Goal: Communication & Community: Answer question/provide support

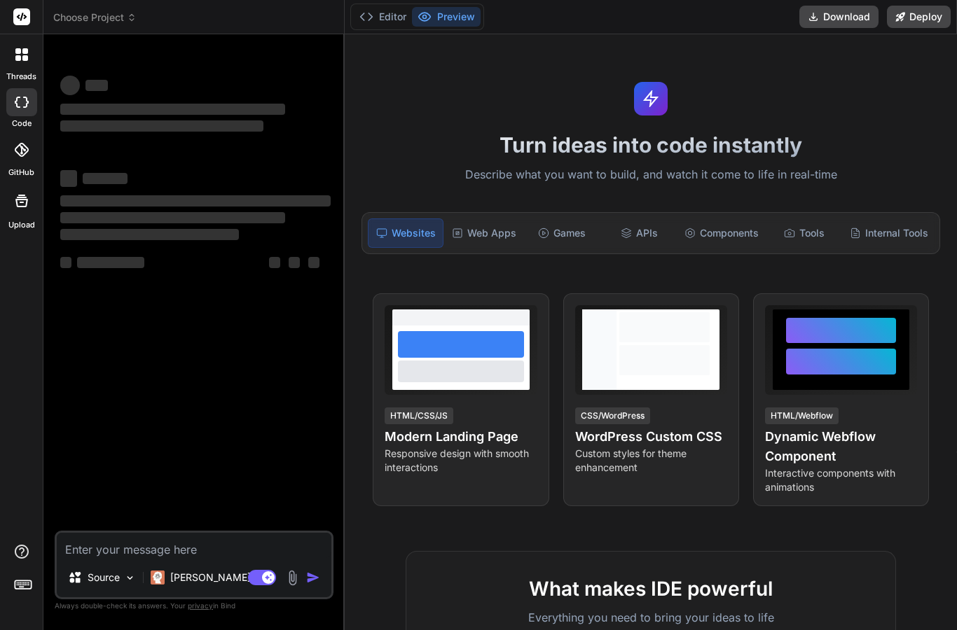
scroll to position [25, 0]
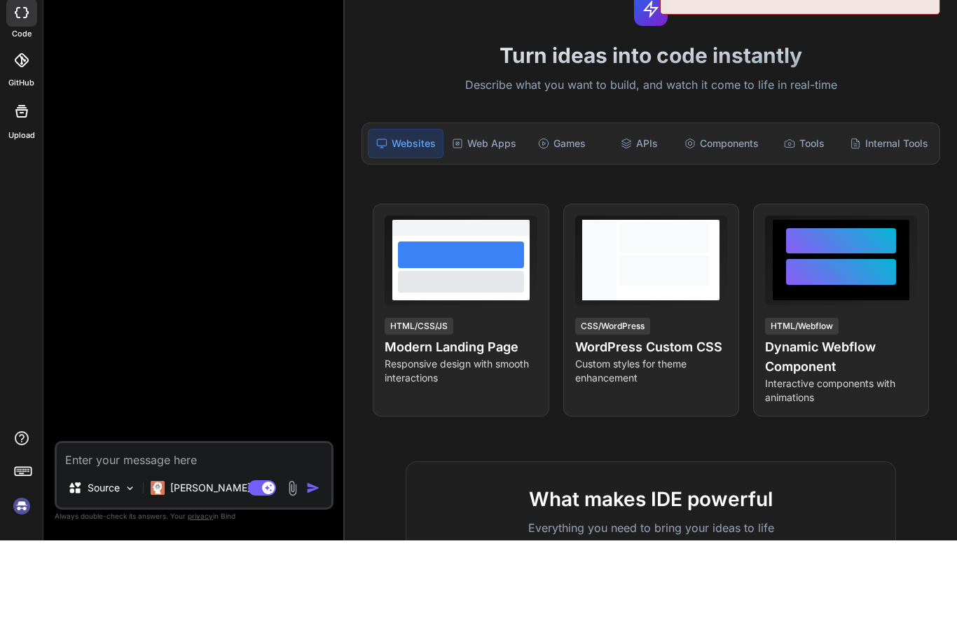
type textarea "x"
click at [185, 533] on textarea at bounding box center [194, 545] width 275 height 25
paste textarea "Hi, well i also love Windsurf: [URL][DOMAIN_NAME] What i do is this. And everyt…"
type textarea "Hi, well i also love Windsurf: [URL][DOMAIN_NAME] What i do is this. And everyt…"
type textarea "x"
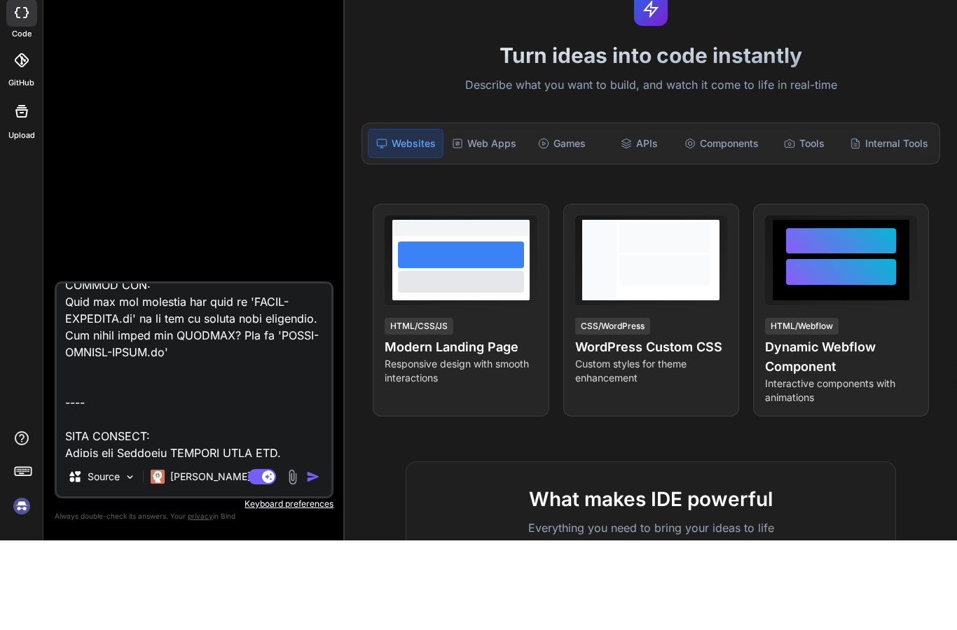
scroll to position [1147, 0]
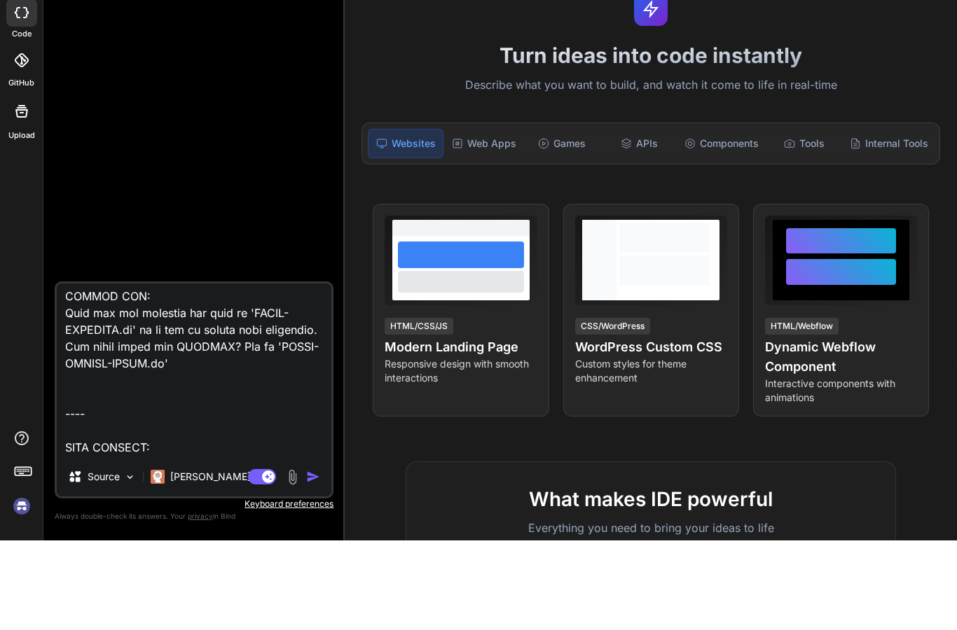
click at [305, 381] on textarea at bounding box center [194, 460] width 275 height 174
type textarea "Hi, well i also love Windsurf: [URL][DOMAIN_NAME] What i do is this. And everyt…"
type textarea "x"
type textarea "Hi, well i also love Windsurf: [URL][DOMAIN_NAME] What i do is this. And everyt…"
type textarea "x"
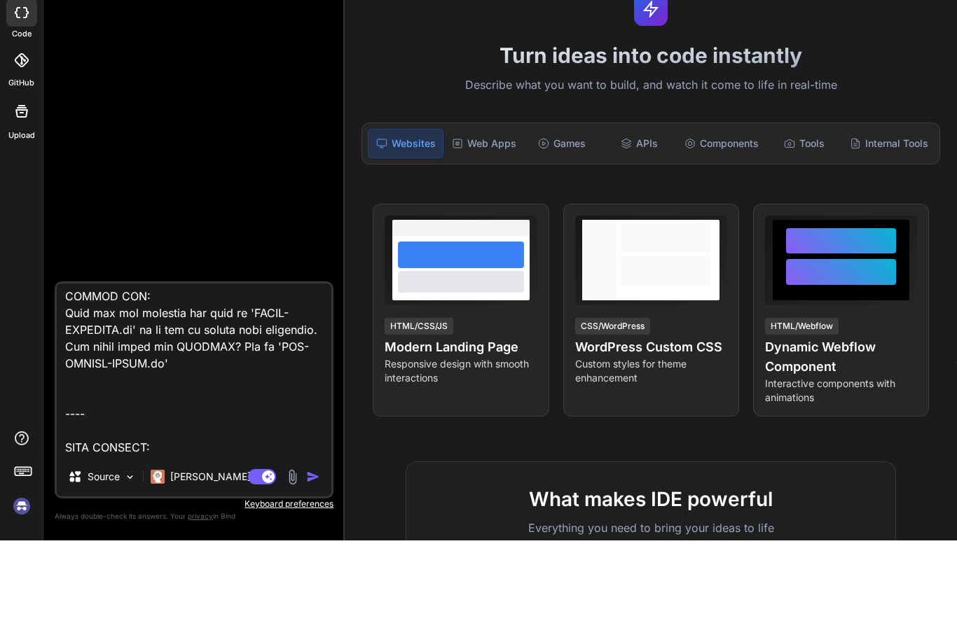
type textarea "Hi, well i also love Windsurf: [URL][DOMAIN_NAME] What i do is this. And everyt…"
type textarea "x"
type textarea "Hi, well i also love Windsurf: [URL][DOMAIN_NAME] What i do is this. And everyt…"
type textarea "x"
type textarea "Hi, well i also love Windsurf: [URL][DOMAIN_NAME] What i do is this. And everyt…"
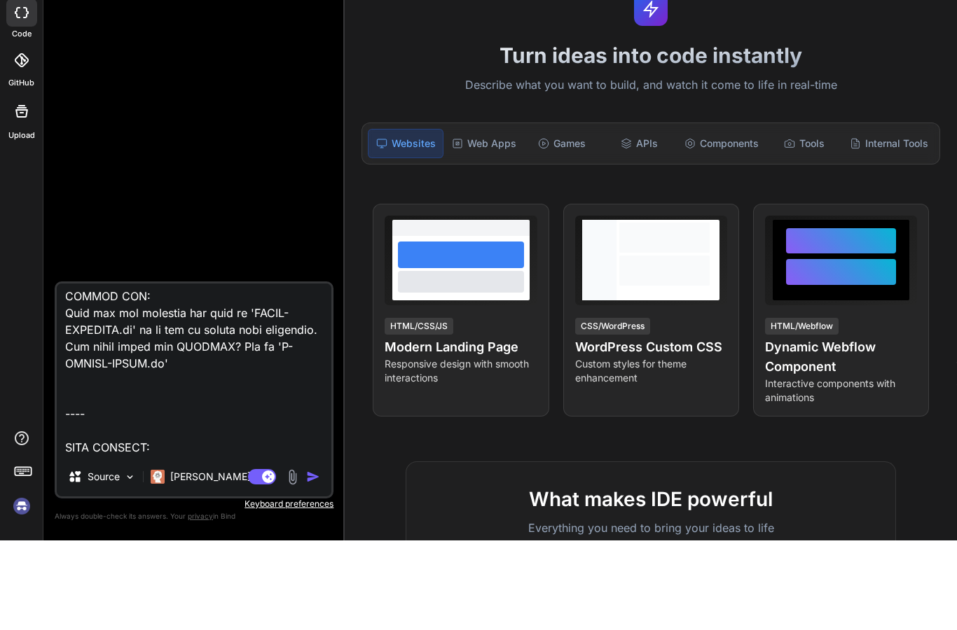
type textarea "x"
type textarea "Hi, well i also love Windsurf: [URL][DOMAIN_NAME] What i do is this. And everyt…"
type textarea "x"
type textarea "Hi, well i also love Windsurf: [URL][DOMAIN_NAME] What i do is this. And everyt…"
type textarea "x"
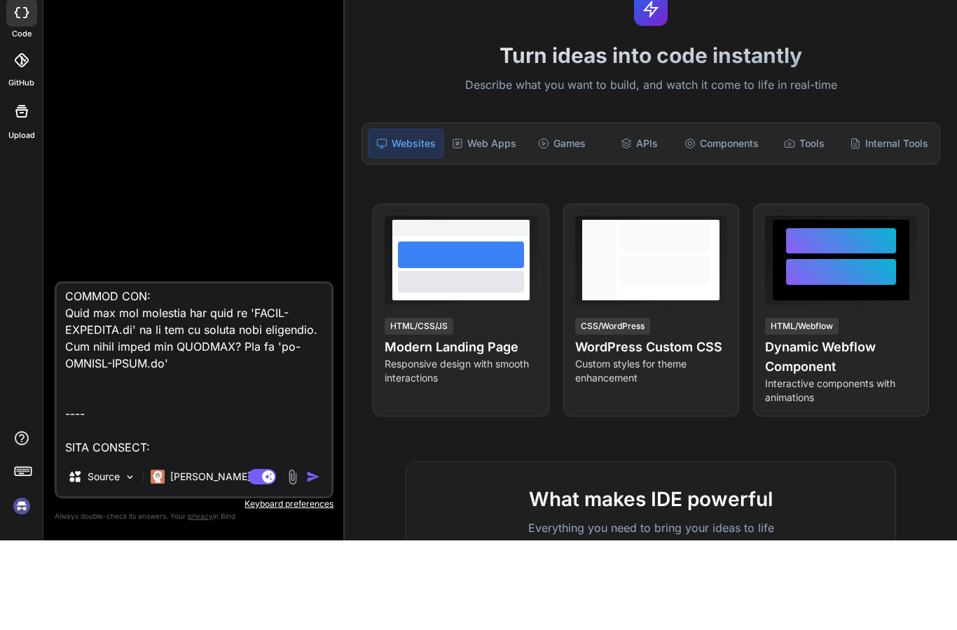
type textarea "Hi, well i also love Windsurf: [URL][DOMAIN_NAME] What i do is this. And everyt…"
type textarea "x"
type textarea "Hi, well i also love Windsurf: [URL][DOMAIN_NAME] What i do is this. And everyt…"
type textarea "x"
type textarea "Hi, well i also love Windsurf: [URL][DOMAIN_NAME] What i do is this. And everyt…"
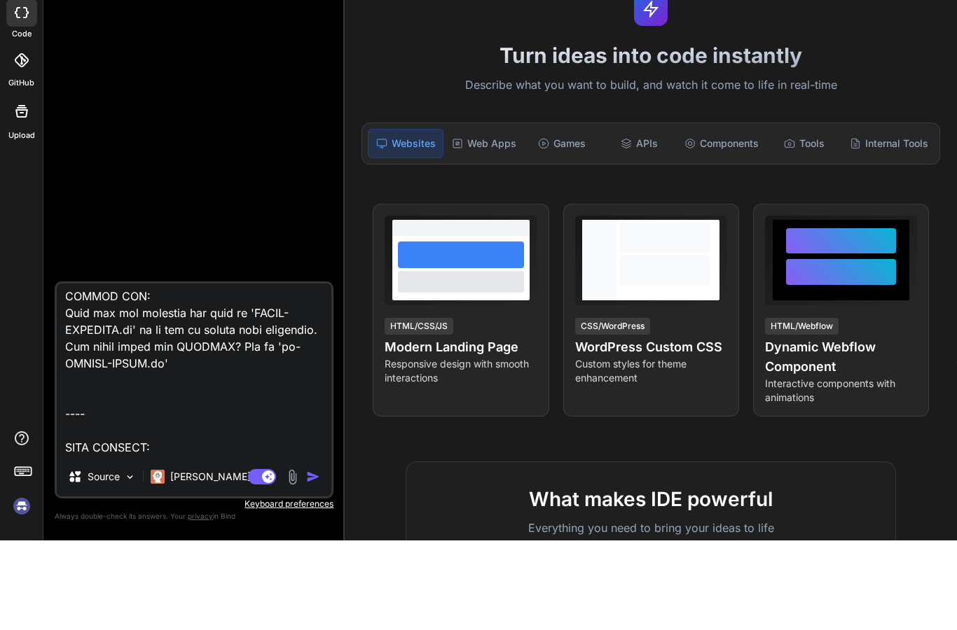
type textarea "x"
type textarea "Hi, well i also love Windsurf: [URL][DOMAIN_NAME] What i do is this. And everyt…"
type textarea "x"
type textarea "Hi, well i also love Windsurf: [URL][DOMAIN_NAME] What i do is this. And everyt…"
type textarea "x"
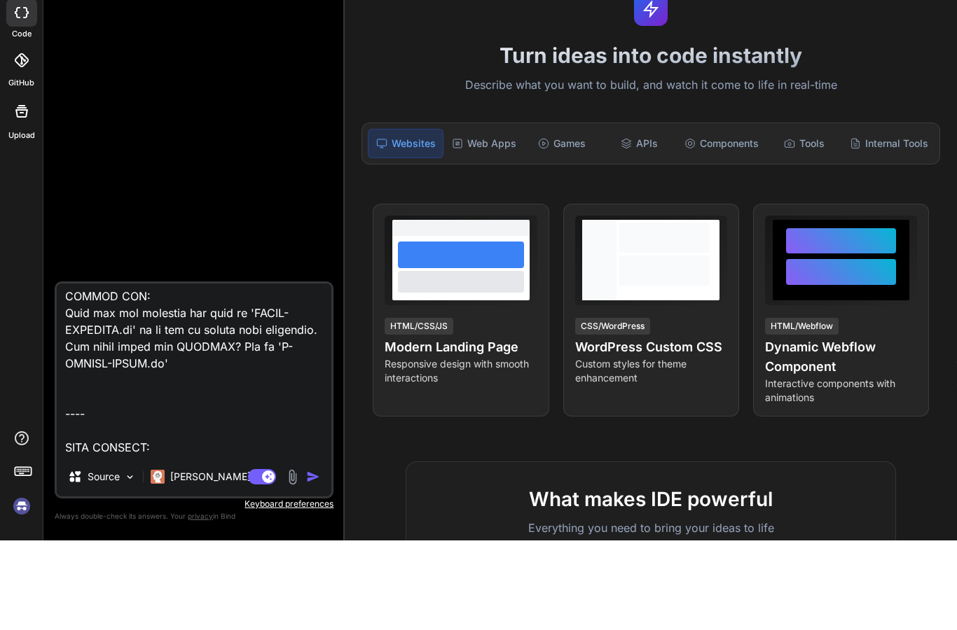
type textarea "Hi, well i also love Windsurf: [URL][DOMAIN_NAME] What i do is this. And everyt…"
type textarea "x"
type textarea "Hi, well i also love Windsurf: [URL][DOMAIN_NAME] What i do is this. And everyt…"
type textarea "x"
type textarea "Hi, well i also love Windsurf: [URL][DOMAIN_NAME] What i do is this. And everyt…"
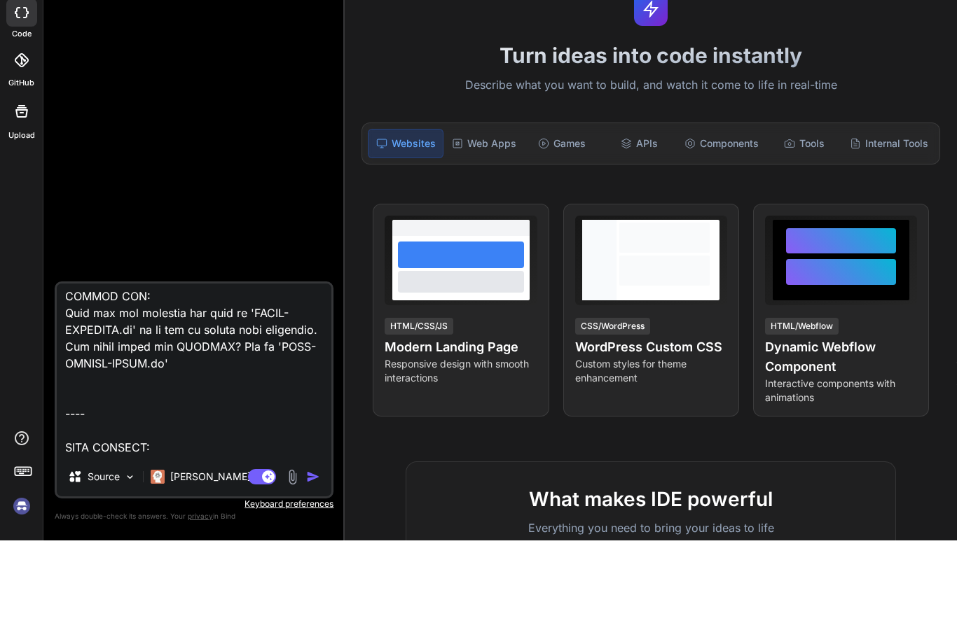
type textarea "x"
type textarea "Hi, well i also love Windsurf: [URL][DOMAIN_NAME] What i do is this. And everyt…"
type textarea "x"
type textarea "Hi, well i also love Windsurf: [URL][DOMAIN_NAME] What i do is this. And everyt…"
type textarea "x"
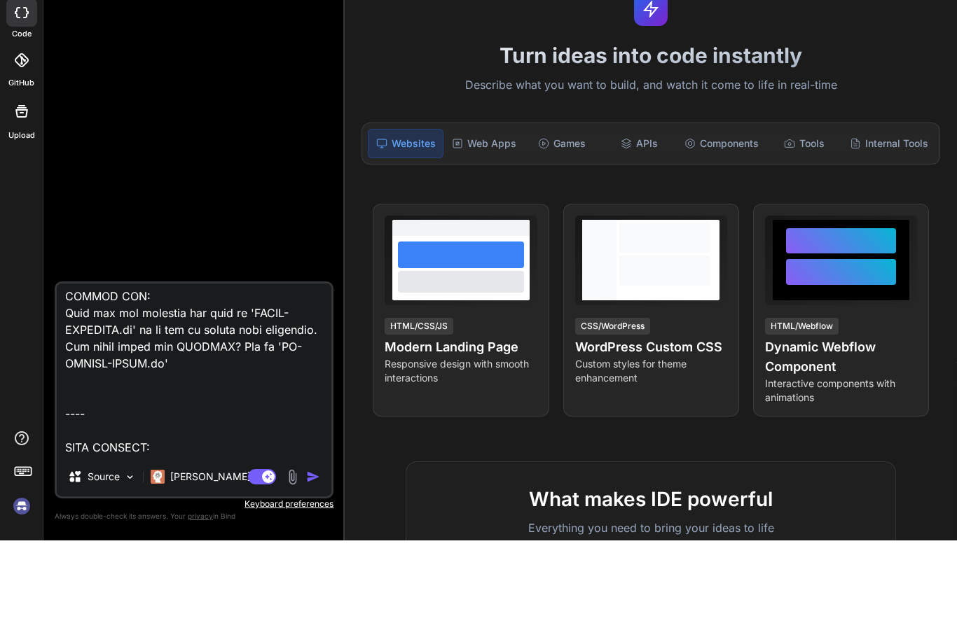
type textarea "Hi, well i also love Windsurf: [URL][DOMAIN_NAME] What i do is this. And everyt…"
type textarea "x"
type textarea "Hi, well i also love Windsurf: [URL][DOMAIN_NAME] What i do is this. And everyt…"
type textarea "x"
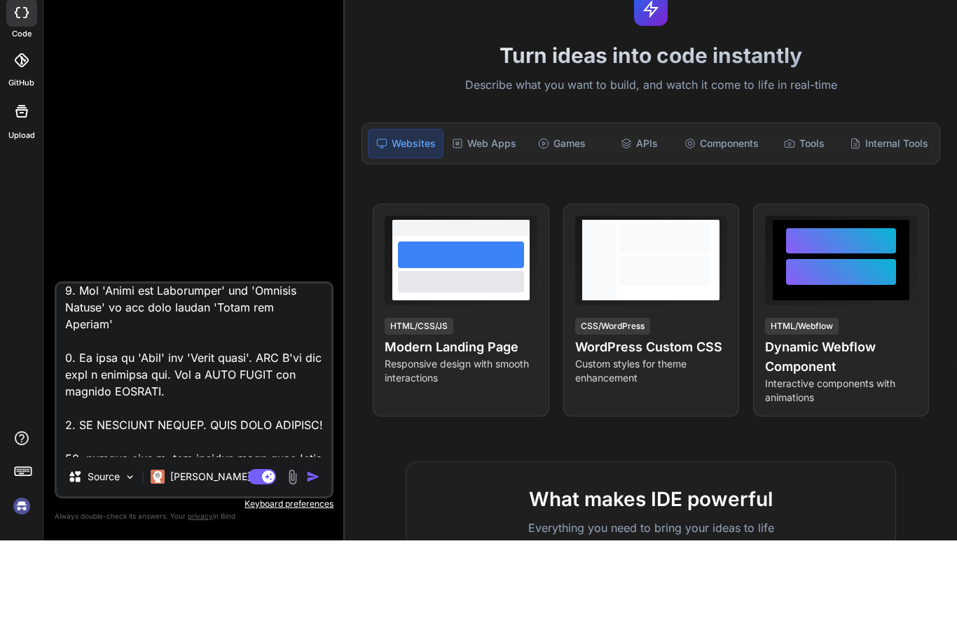
scroll to position [816, 0]
click at [92, 412] on textarea at bounding box center [194, 460] width 275 height 174
type textarea "Hi, well i also love Windsurf: [URL][DOMAIN_NAME] What i do is this. And everyt…"
type textarea "x"
type textarea "Hi, well i also love Windsurf: [URL][DOMAIN_NAME] What i do is this. And everyt…"
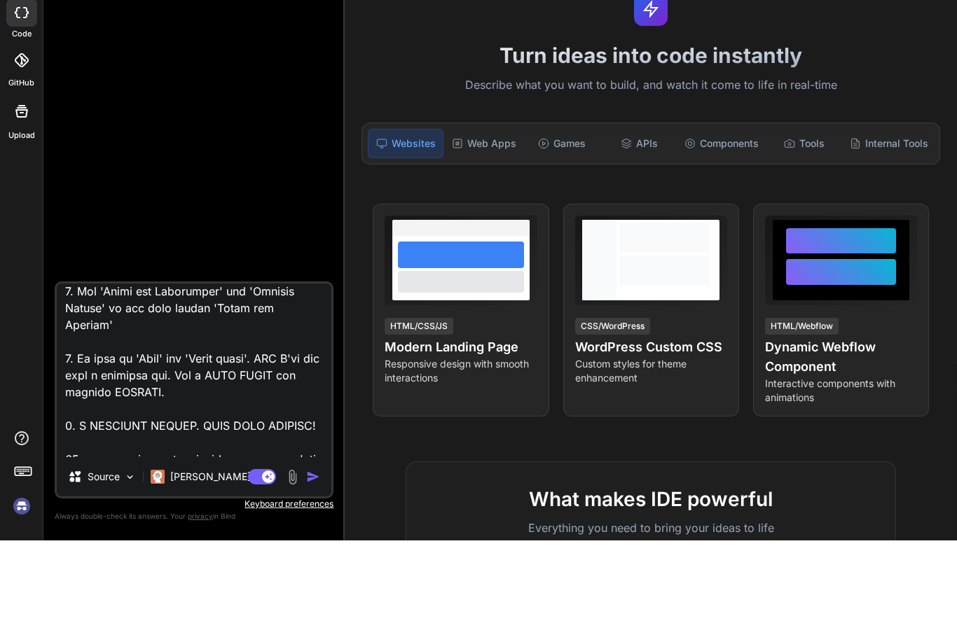
type textarea "x"
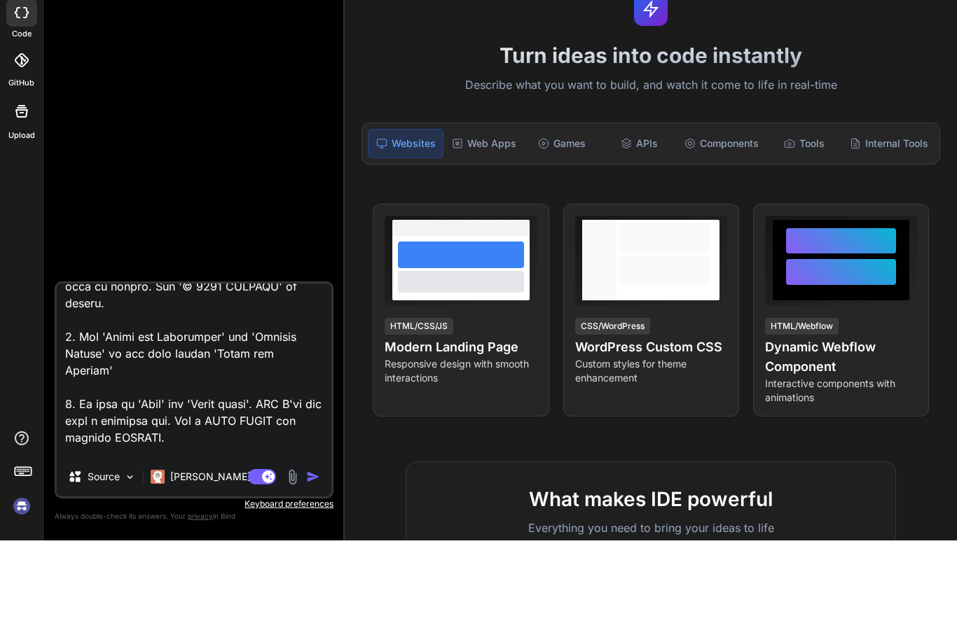
scroll to position [772, 0]
click at [144, 424] on textarea at bounding box center [194, 460] width 275 height 174
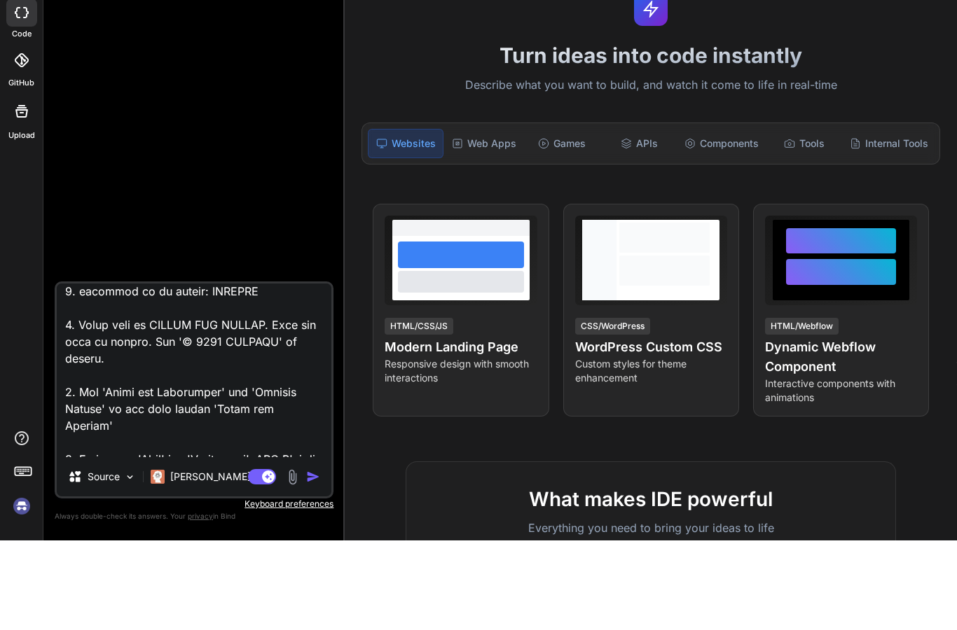
scroll to position [714, 0]
click at [260, 373] on textarea at bounding box center [194, 460] width 275 height 174
click at [267, 373] on textarea at bounding box center [194, 460] width 275 height 174
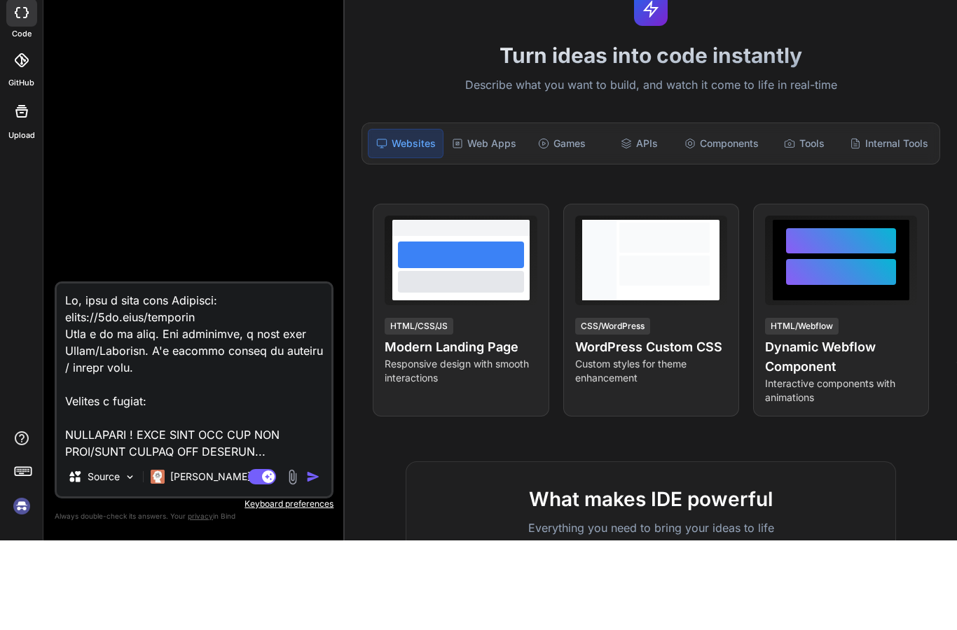
scroll to position [0, 0]
click at [134, 373] on textarea at bounding box center [194, 460] width 275 height 174
click at [133, 373] on textarea at bounding box center [194, 460] width 275 height 174
type textarea "Hi, well i also love Windsurf: [URL][DOMAIN_NAME] Provide a prompt: IMPORTANT !…"
type textarea "x"
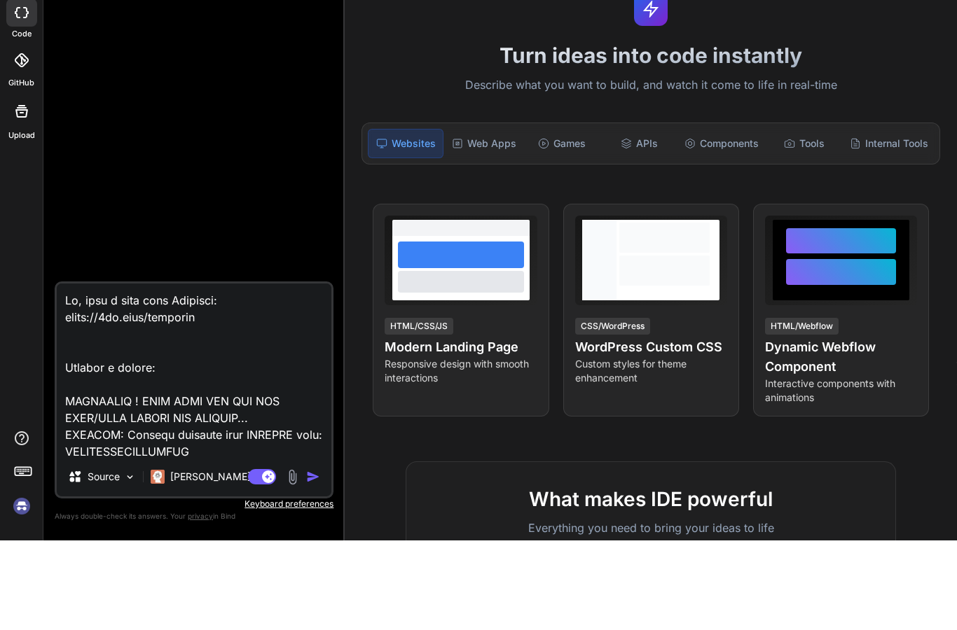
type textarea "Hi, well i also love Windsurf: [URL][DOMAIN_NAME] Provide a prompt: IMPORTANT !…"
type textarea "x"
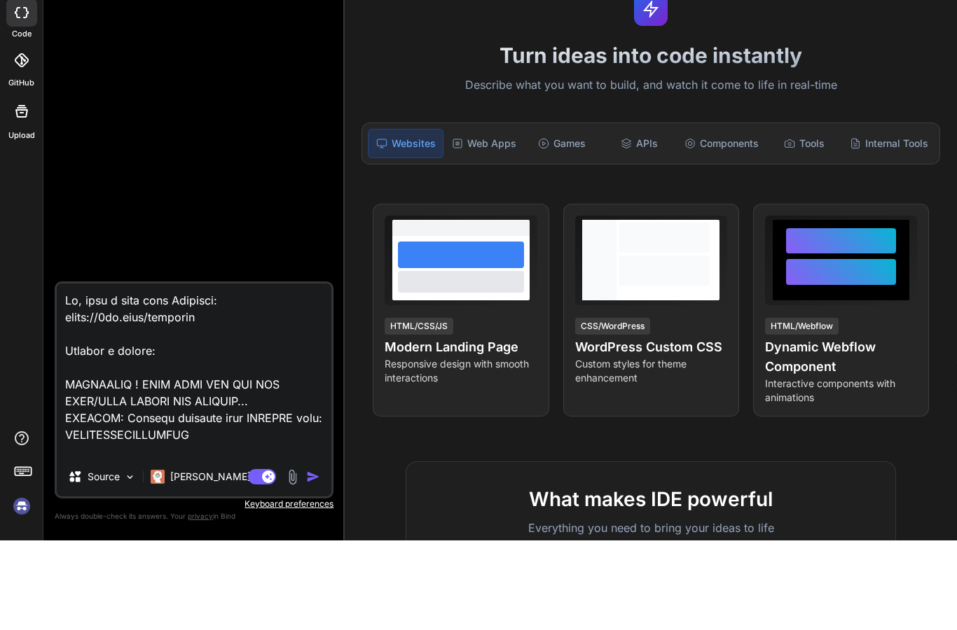
type textarea "Hi, well i also love Windsurf: [URL][DOMAIN_NAME] Provide a prompt: IMPORTANT !…"
type textarea "x"
type textarea "Hi, well i also love Windsurf: [URL][DOMAIN_NAME] Provide a prompt: IMPORTANT !…"
type textarea "x"
type textarea "Hi, well i also love Windsurf: [URL][DOMAIN_NAME] Provide a prompt: IMPORTANT !…"
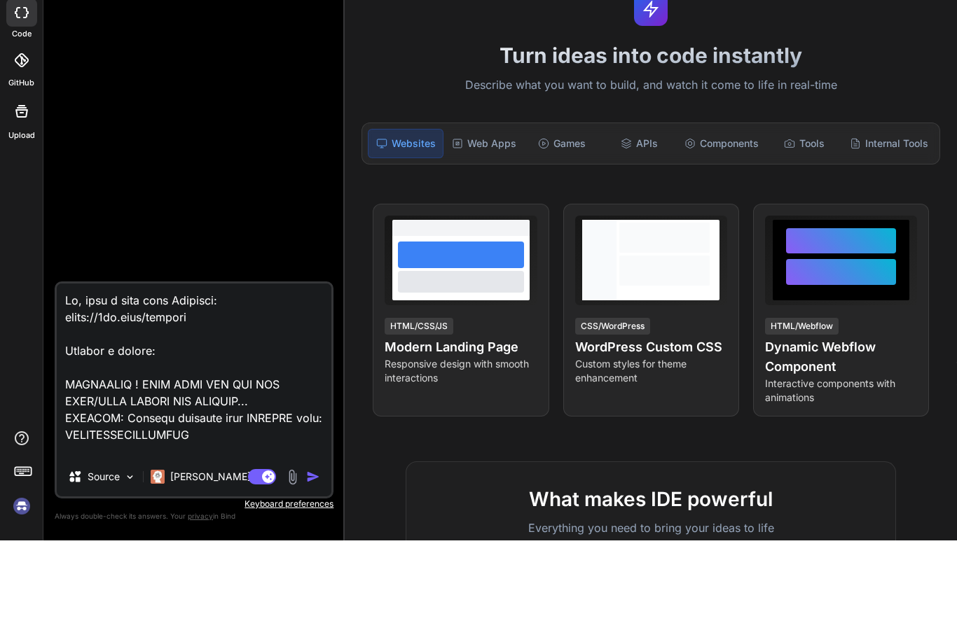
type textarea "x"
type textarea "Hi, well i also love Windsurf: [URL][DOMAIN_NAME] Provide a prompt: IMPORTANT !…"
type textarea "x"
type textarea "Hi, well i also love Windsurf: [URL][DOMAIN_NAME] Provide a prompt: IMPORTANT !…"
type textarea "x"
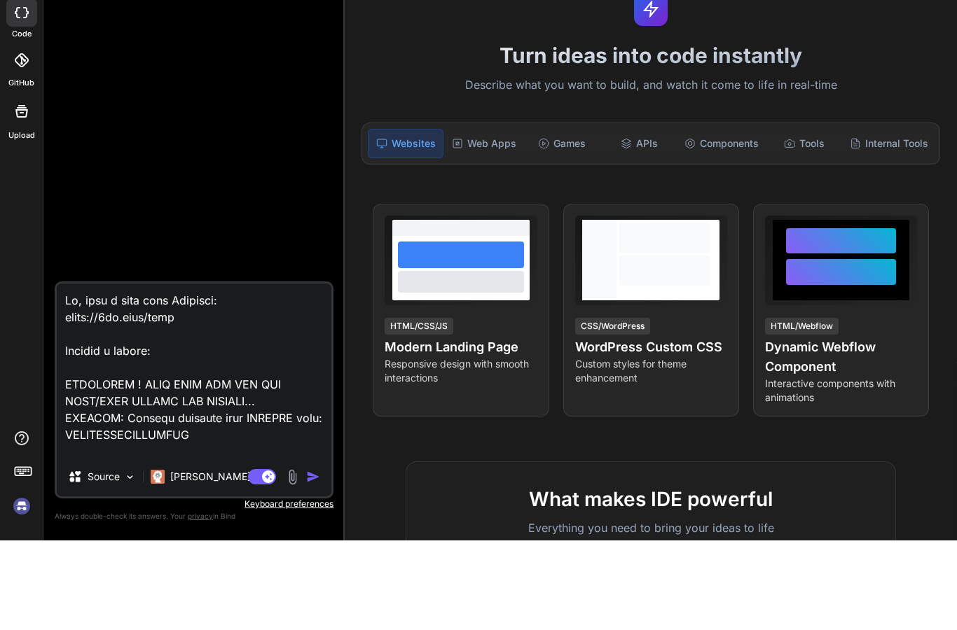
type textarea "Hi, well i also love Windsurf: [URL][DOMAIN_NAME] Provide a prompt: IMPORTANT !…"
type textarea "x"
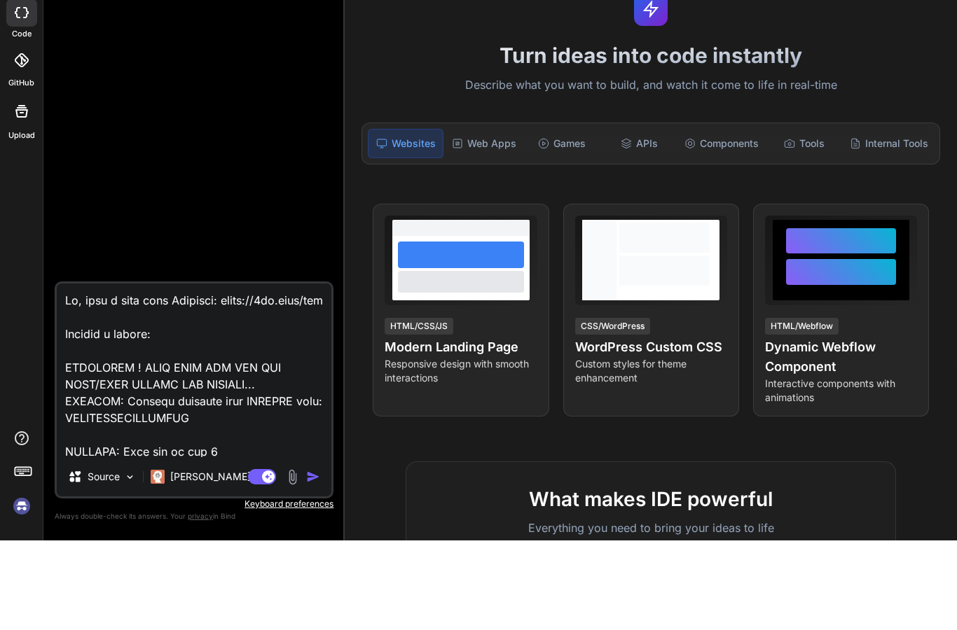
type textarea "Hi, well i also love Windsurf: [URL][DOMAIN_NAME] Provide a prompt: IMPORTANT !…"
type textarea "x"
type textarea "Hi, well i also love Windsurf: [URL][DOMAIN_NAME] Provide a prompt: IMPORTANT !…"
type textarea "x"
type textarea "Hi, well i also love Windsurf: [URL][DOMAIN_NAME] Provide a prompt: IMPORTANT !…"
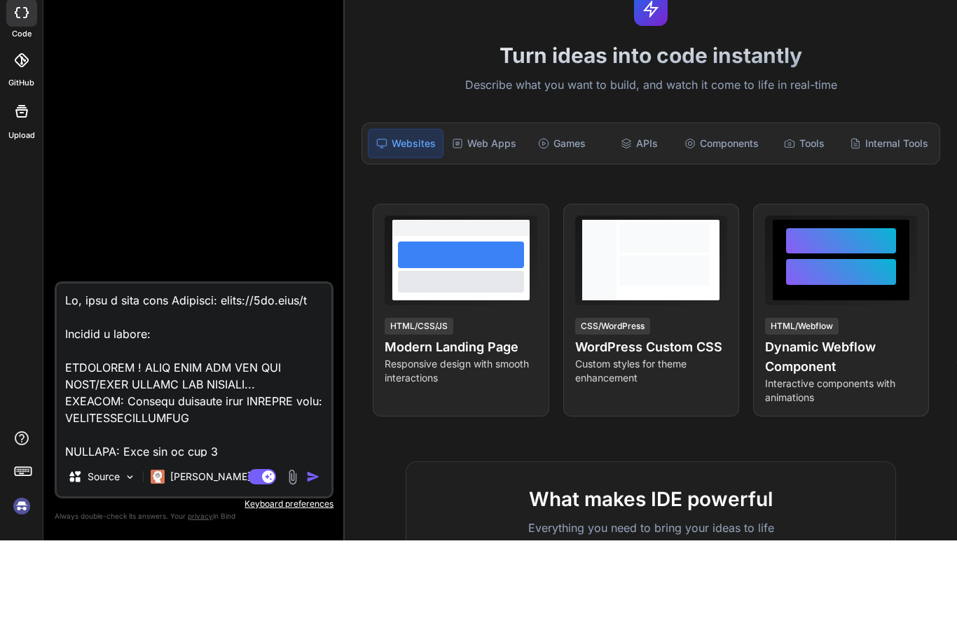
type textarea "x"
type textarea "Hi, well i also love Windsurf: [URL][DOMAIN_NAME] Provide a prompt: IMPORTANT !…"
type textarea "x"
type textarea "Hi, well i also love Windsurf: [URL] Provide a prompt: IMPORTANT ! MAKE SURE AL…"
type textarea "x"
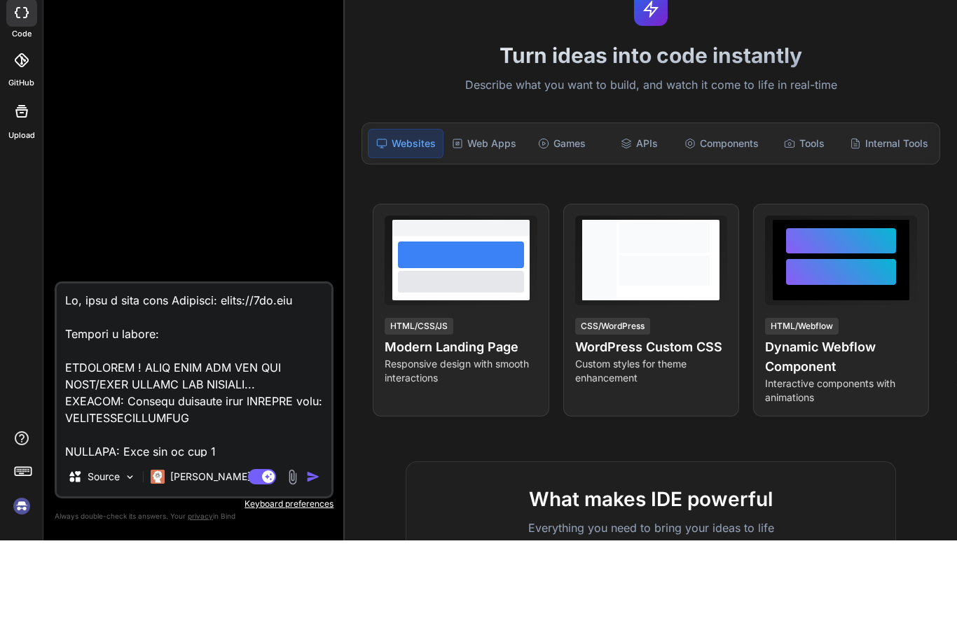
type textarea "Hi, well i also love Windsurf: [URL][DOMAIN_NAME] Provide a prompt: IMPORTANT !…"
type textarea "x"
type textarea "Hi, well i also love Windsurf: [URL] Provide a prompt: IMPORTANT ! MAKE SURE AL…"
type textarea "x"
type textarea "Hi, well i also love Windsurf: [URL]. Provide a prompt: IMPORTANT ! MAKE SURE A…"
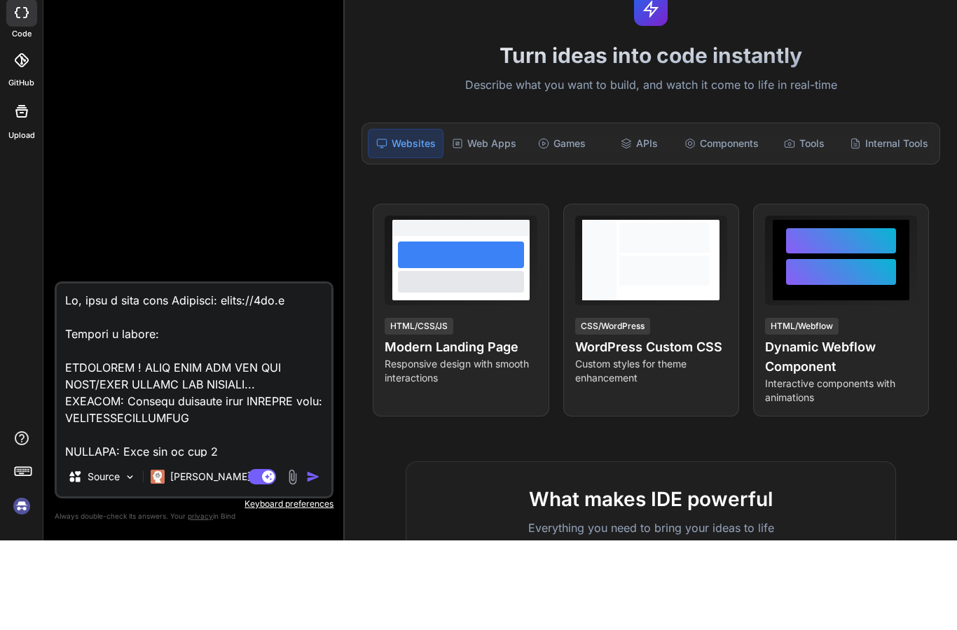
type textarea "x"
type textarea "Hi, well i also love Windsurf: [URL] Provide a prompt: IMPORTANT ! MAKE SURE AL…"
type textarea "x"
type textarea "Hi, well i also love Windsurf: [URL] Provide a prompt: IMPORTANT ! MAKE SURE AL…"
type textarea "x"
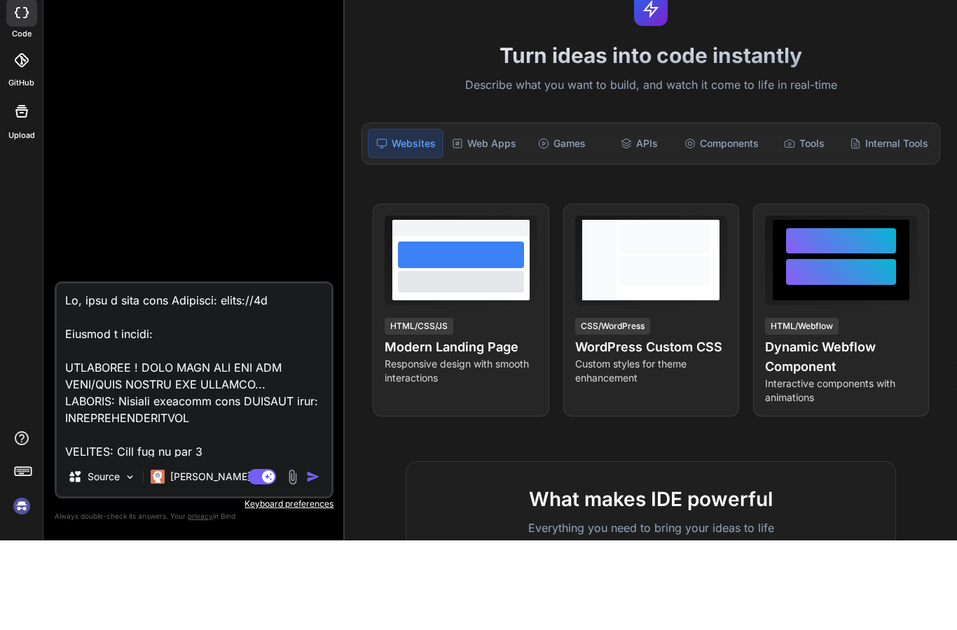
type textarea "Hi, well i also love Windsurf: [URL] Provide a prompt: IMPORTANT ! MAKE SURE AL…"
type textarea "x"
type textarea "Hi, well i also love Windsurf: https:// Provide a prompt: IMPORTANT ! MAKE SURE…"
type textarea "x"
type textarea "Hi, well i also love Windsurf: https:/ Provide a prompt: IMPORTANT ! MAKE SURE …"
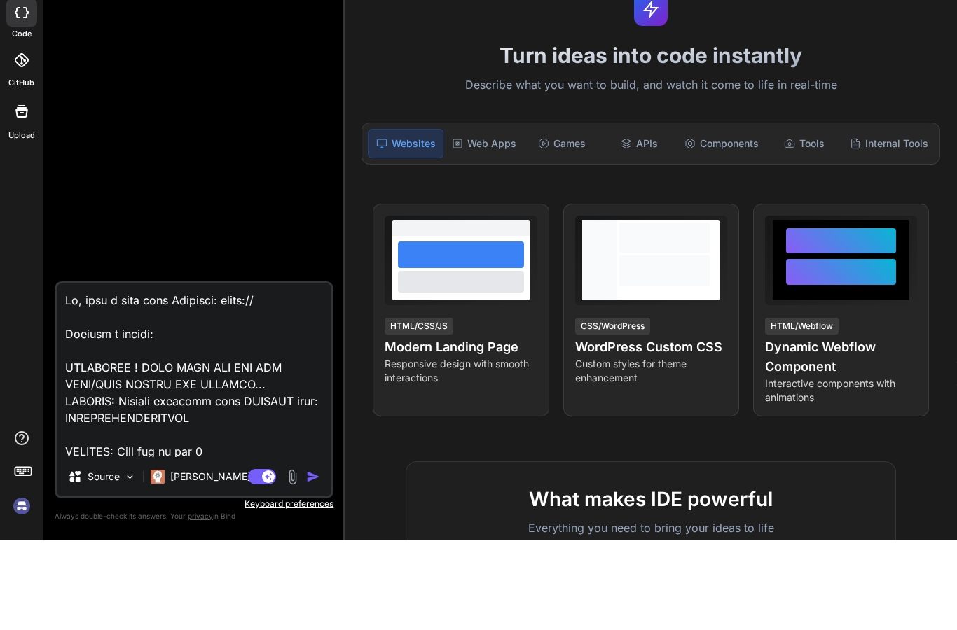
type textarea "x"
type textarea "Hi, well i also love Windsurf: https: Provide a prompt: IMPORTANT ! MAKE SURE A…"
type textarea "x"
type textarea "Hi, well i also love Windsurf: https Provide a prompt: IMPORTANT ! MAKE SURE AL…"
type textarea "x"
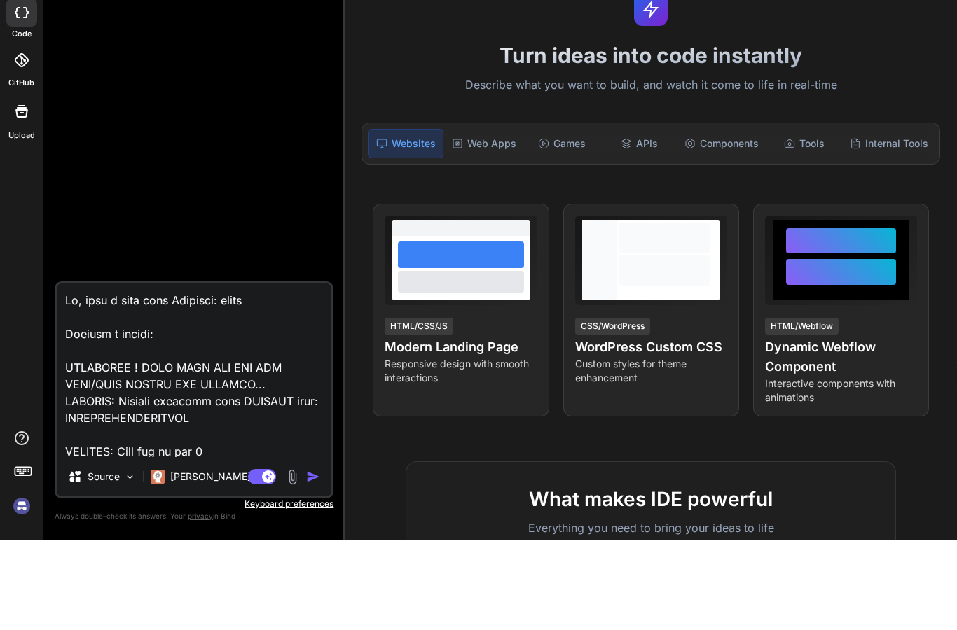
type textarea "Hi, well i also love Windsurf: http Provide a prompt: IMPORTANT ! MAKE SURE ALL…"
type textarea "x"
type textarea "Hi, well i also love Windsurf: htt Provide a prompt: IMPORTANT ! MAKE SURE ALL …"
type textarea "x"
type textarea "Hi, well i also love Windsurf: ht Provide a prompt: IMPORTANT ! MAKE SURE ALL A…"
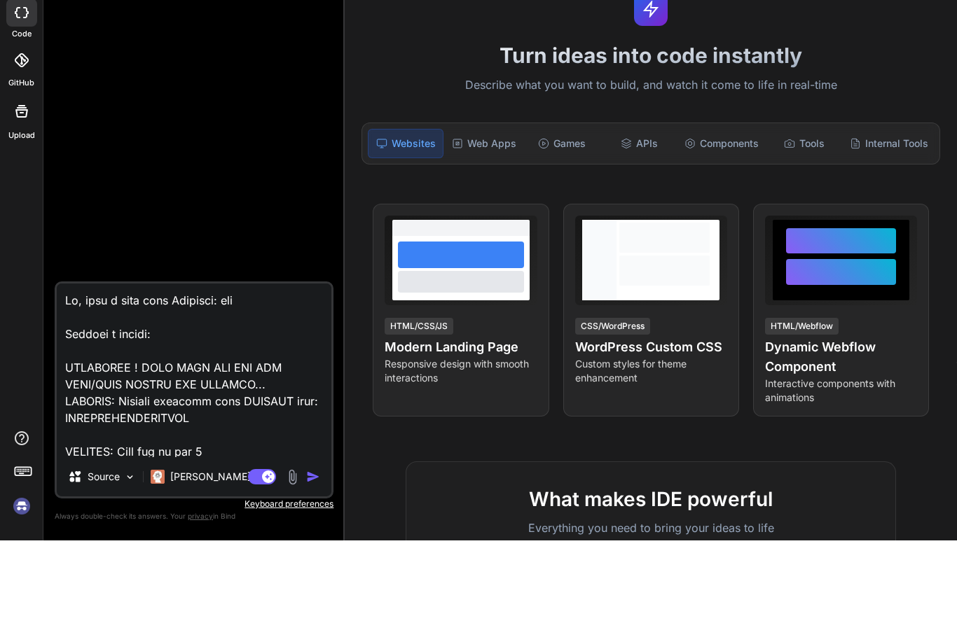
type textarea "x"
type textarea "Hi, well i also love Windsurf: h Provide a prompt: IMPORTANT ! MAKE SURE ALL AD…"
type textarea "x"
type textarea "Hi, well i also love Windsurf: Provide a prompt: IMPORTANT ! MAKE SURE ALL ADD …"
type textarea "x"
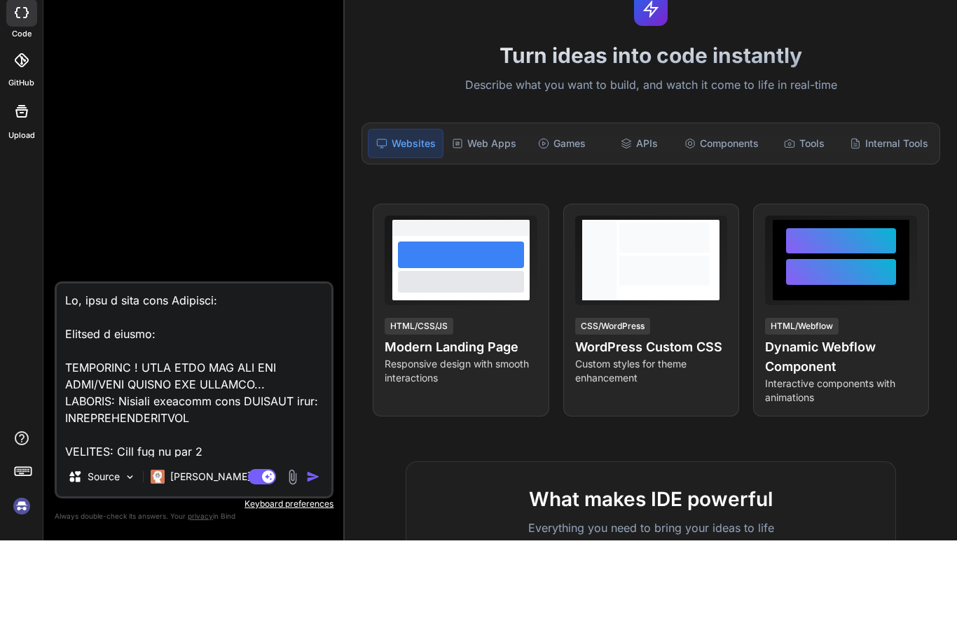
type textarea "Hi, well i also love Windsurf: Provide a prompt: IMPORTANT ! MAKE SURE ALL ADD …"
type textarea "x"
type textarea "Hi, well i also love Windsurf Provide a prompt: IMPORTANT ! MAKE SURE ALL ADD A…"
type textarea "x"
type textarea "Hi, well i also love Windsur Provide a prompt: IMPORTANT ! MAKE SURE ALL ADD AN…"
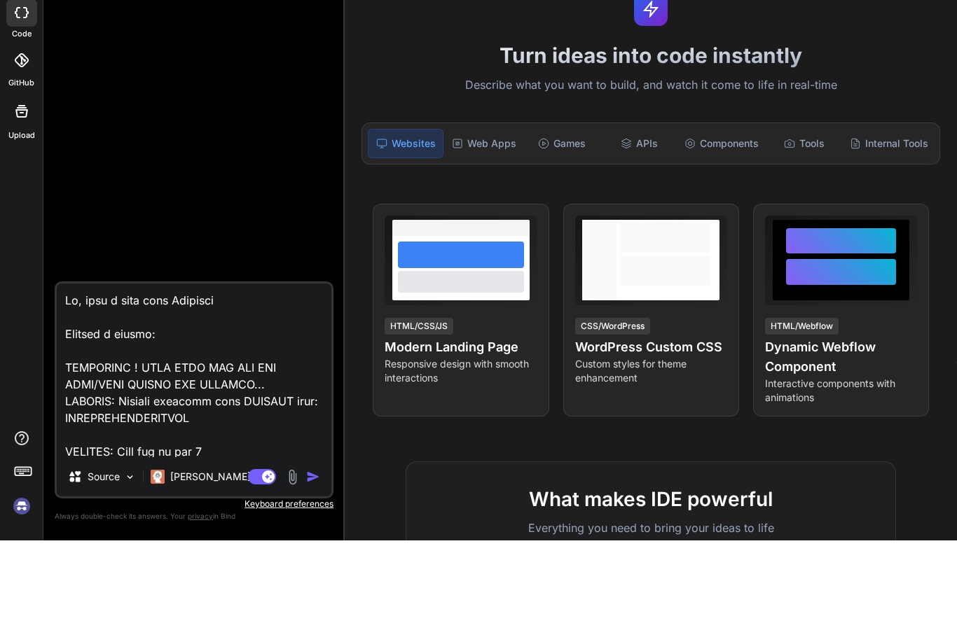
type textarea "x"
type textarea "Hi, well i also love Windsu Provide a prompt: IMPORTANT ! MAKE SURE ALL ADD AND…"
type textarea "x"
type textarea "Hi, well i also love Winds Provide a prompt: IMPORTANT ! MAKE SURE ALL ADD AND …"
type textarea "x"
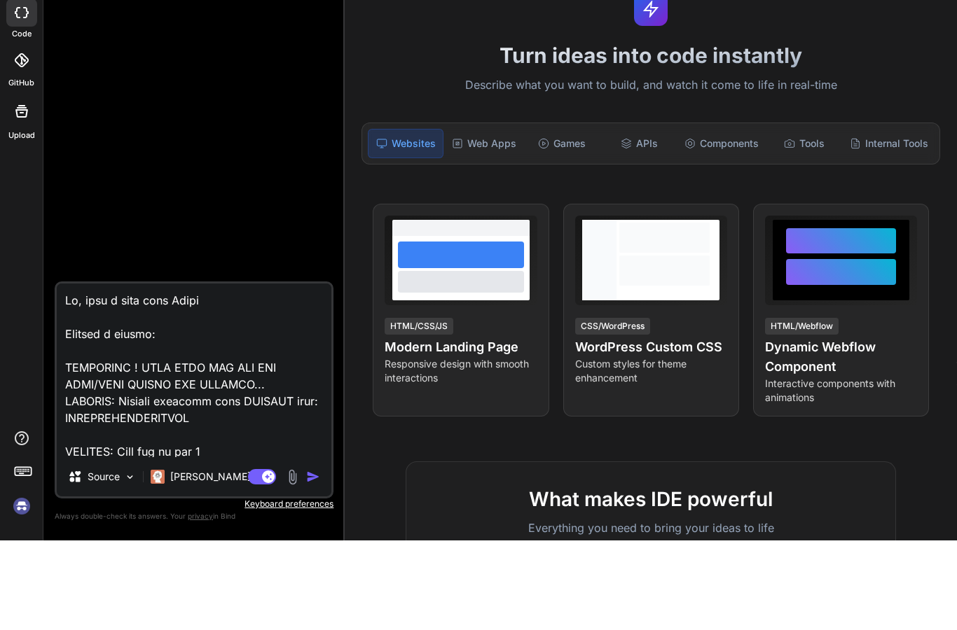
type textarea "Hi, well i also love Wind Provide a prompt: IMPORTANT ! MAKE SURE ALL ADD AND E…"
type textarea "x"
type textarea "Hi, well i also love Win Provide a prompt: IMPORTANT ! MAKE SURE ALL ADD AND ED…"
type textarea "x"
type textarea "Hi, well i also love [PERSON_NAME] Provide a prompt: IMPORTANT ! MAKE SURE ALL …"
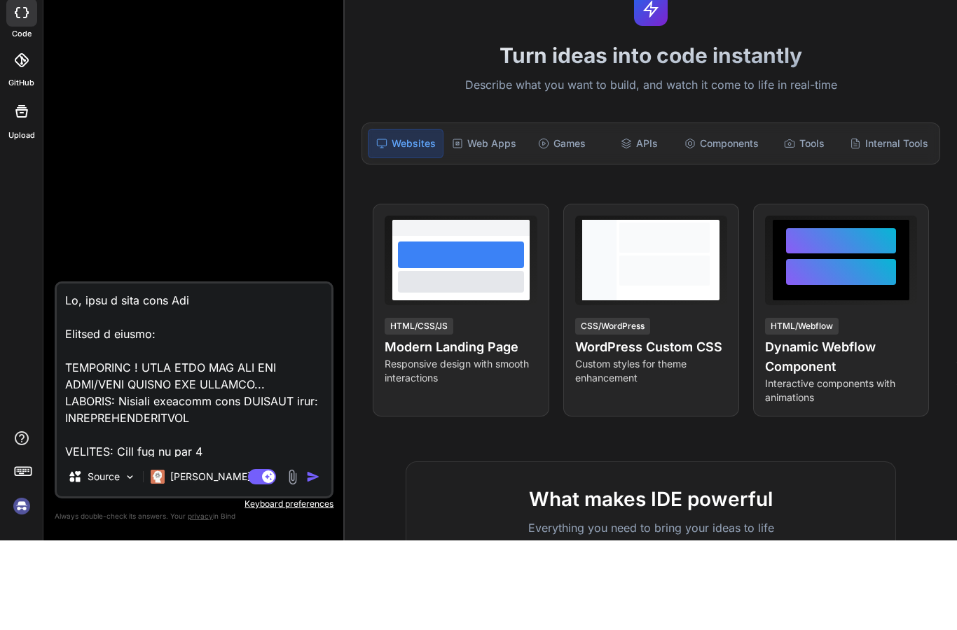
type textarea "x"
type textarea "Hi, well i also love W Provide a prompt: IMPORTANT ! MAKE SURE ALL ADD AND EDIT…"
type textarea "x"
type textarea "Hi, well i also love Provide a prompt: IMPORTANT ! MAKE SURE ALL ADD AND EDIT/S…"
type textarea "x"
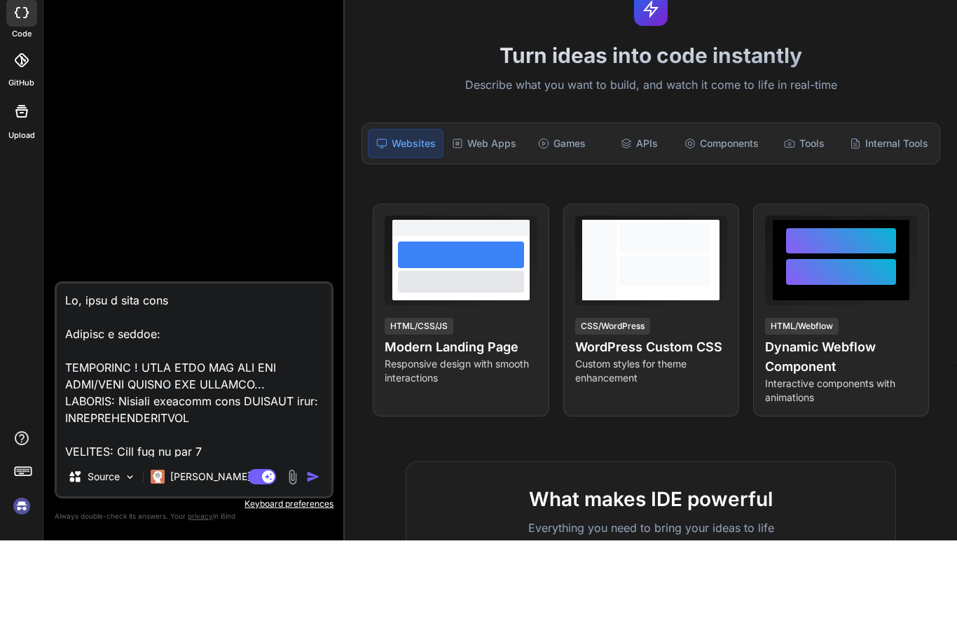
type textarea "Hi, well i also love Provide a prompt: IMPORTANT ! MAKE SURE ALL ADD AND EDIT/S…"
type textarea "x"
type textarea "Hi, well i also lov Provide a prompt: IMPORTANT ! MAKE SURE ALL ADD AND EDIT/SA…"
type textarea "x"
type textarea "Hi, well i also lo Provide a prompt: IMPORTANT ! MAKE SURE ALL ADD AND EDIT/SAV…"
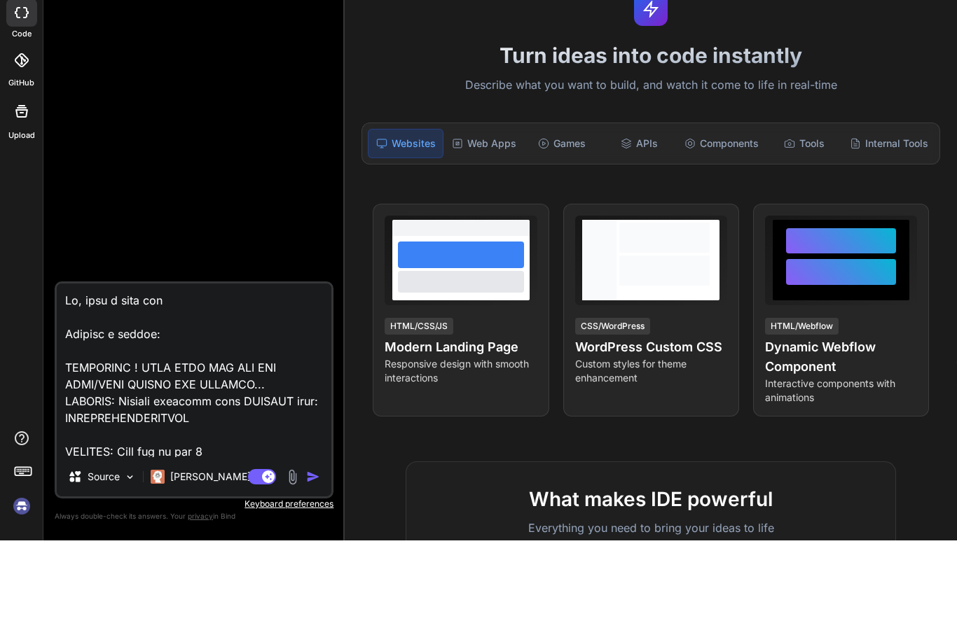
type textarea "x"
type textarea "Hi, well i also l Provide a prompt: IMPORTANT ! MAKE SURE ALL ADD AND EDIT/SAVE…"
type textarea "x"
type textarea "Hi, well i also Provide a prompt: IMPORTANT ! MAKE SURE ALL ADD AND EDIT/SAVE F…"
type textarea "x"
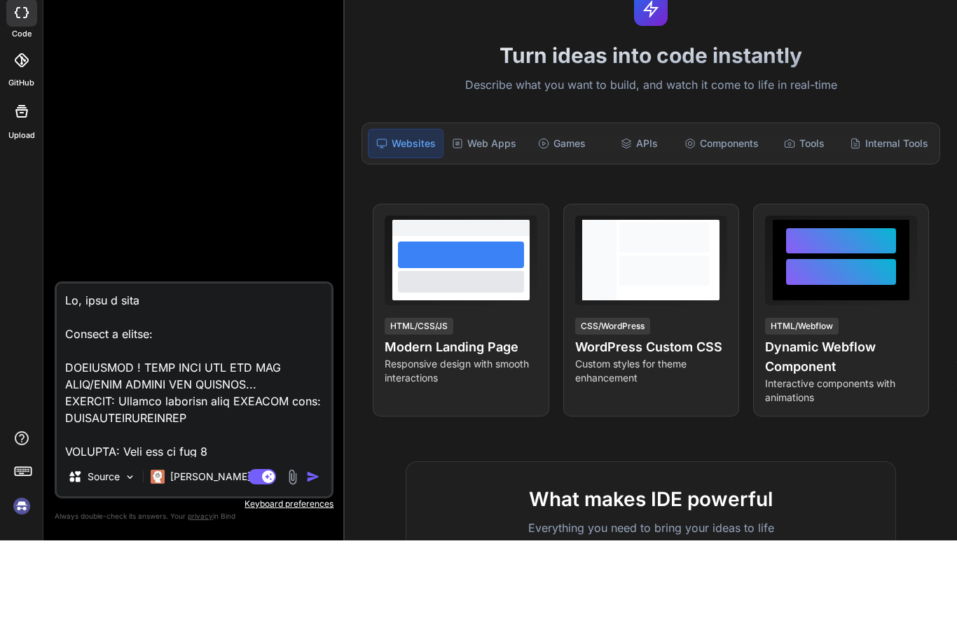
type textarea "Hi, well i also Provide a prompt: IMPORTANT ! MAKE SURE ALL ADD AND EDIT/SAVE F…"
type textarea "x"
type textarea "Hi, well i als Provide a prompt: IMPORTANT ! MAKE SURE ALL ADD AND EDIT/SAVE FI…"
type textarea "x"
type textarea "Hi, well i al Provide a prompt: IMPORTANT ! MAKE SURE ALL ADD AND EDIT/SAVE FIE…"
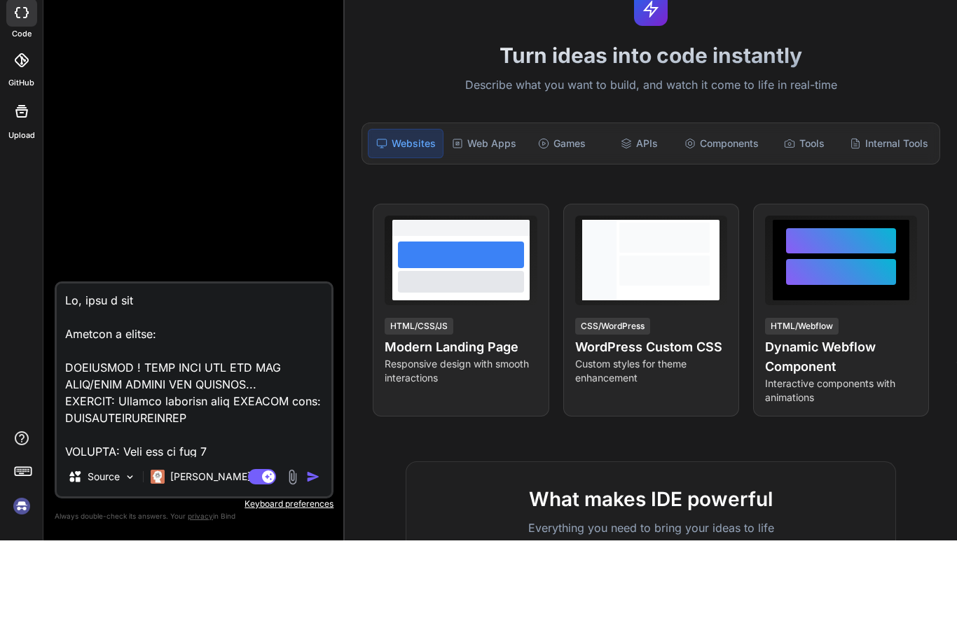
type textarea "x"
type textarea "Hi, well i a Provide a prompt: IMPORTANT ! MAKE SURE ALL ADD AND EDIT/SAVE FIEL…"
type textarea "x"
type textarea "Hi, well i Provide a prompt: IMPORTANT ! MAKE SURE ALL ADD AND EDIT/SAVE FIELDS…"
type textarea "x"
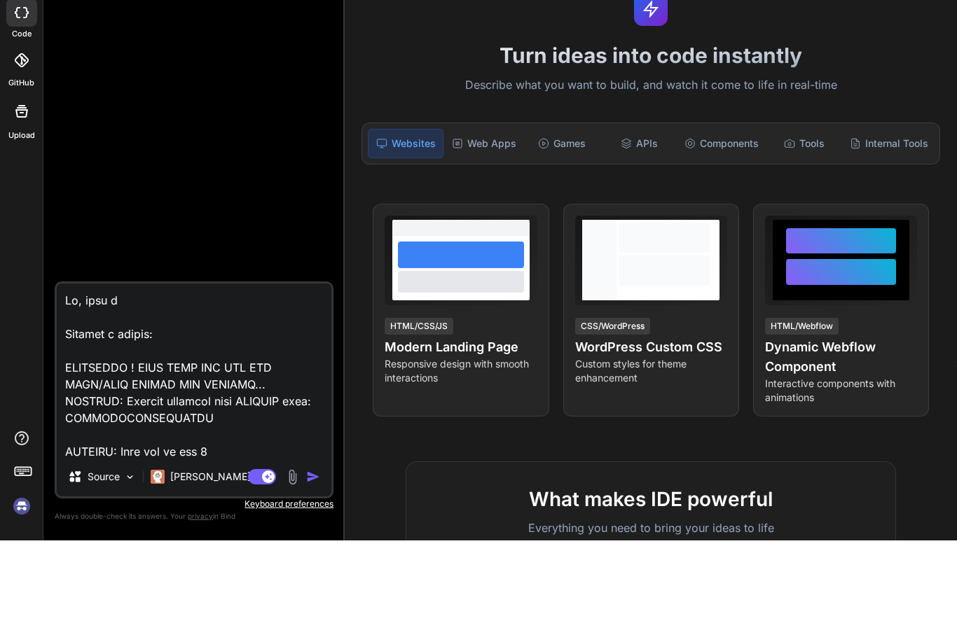
type textarea "Hi, well i Provide a prompt: IMPORTANT ! MAKE SURE ALL ADD AND EDIT/SAVE FIELDS…"
type textarea "x"
type textarea "Hi, well Provide a prompt: IMPORTANT ! MAKE SURE ALL ADD AND EDIT/SAVE FIELDS A…"
type textarea "x"
type textarea "Hi, well Provide a prompt: IMPORTANT ! MAKE SURE ALL ADD AND EDIT/SAVE FIELDS A…"
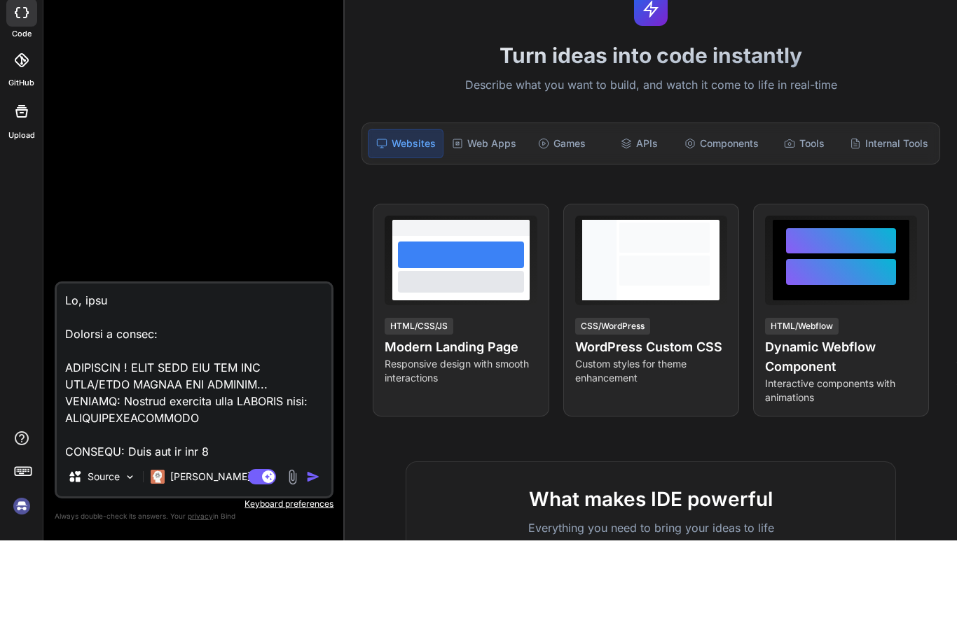
type textarea "x"
type textarea "Hi, wel Provide a prompt: IMPORTANT ! MAKE SURE ALL ADD AND EDIT/SAVE FIELDS AR…"
type textarea "x"
type textarea "Hi, we Provide a prompt: IMPORTANT ! MAKE SURE ALL ADD AND EDIT/SAVE FIELDS ARE…"
type textarea "x"
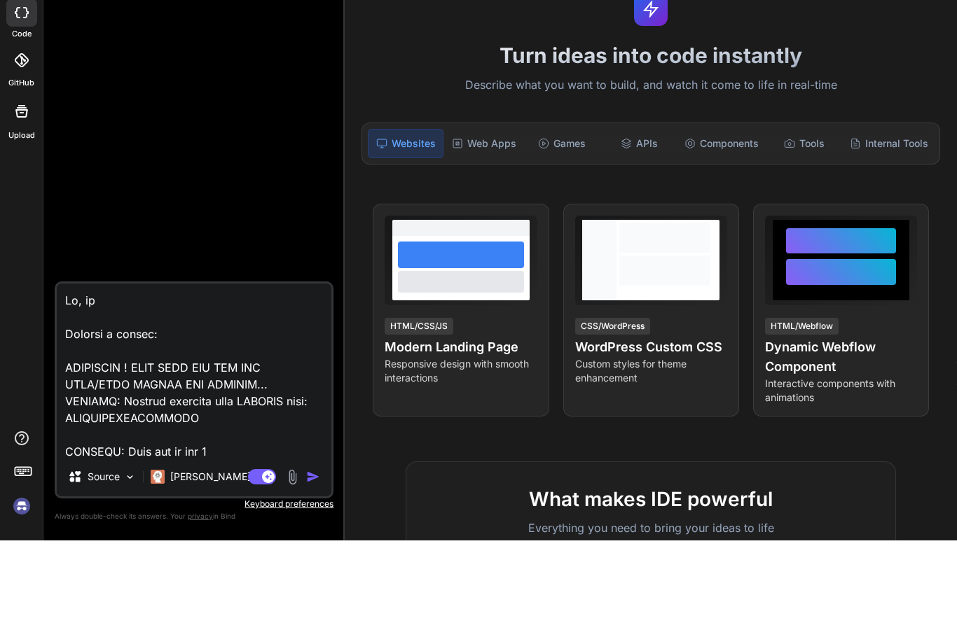
type textarea "Hi, w Provide a prompt: IMPORTANT ! MAKE SURE ALL ADD AND EDIT/SAVE FIELDS ARE …"
type textarea "x"
type textarea "Hi, Provide a prompt: IMPORTANT ! MAKE SURE ALL ADD AND EDIT/SAVE FIELDS ARE WO…"
type textarea "x"
type textarea "Hi, Provide a prompt: IMPORTANT ! MAKE SURE ALL ADD AND EDIT/SAVE FIELDS ARE WO…"
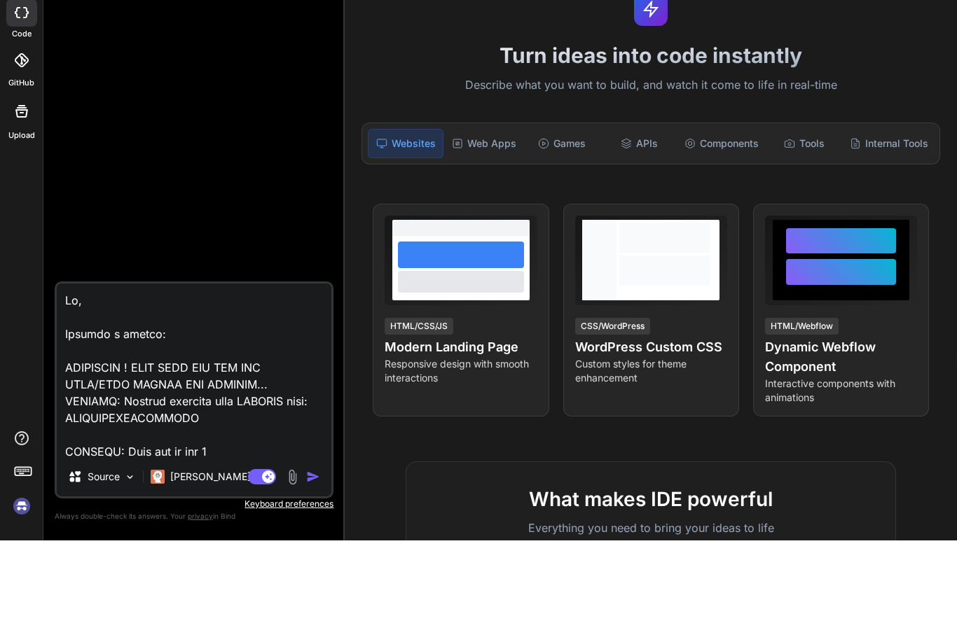
type textarea "x"
type textarea "Hi Provide a prompt: IMPORTANT ! MAKE SURE ALL ADD AND EDIT/SAVE FIELDS ARE WOR…"
type textarea "x"
type textarea "H Provide a prompt: IMPORTANT ! MAKE SURE ALL ADD AND EDIT/SAVE FIELDS ARE WORK…"
type textarea "x"
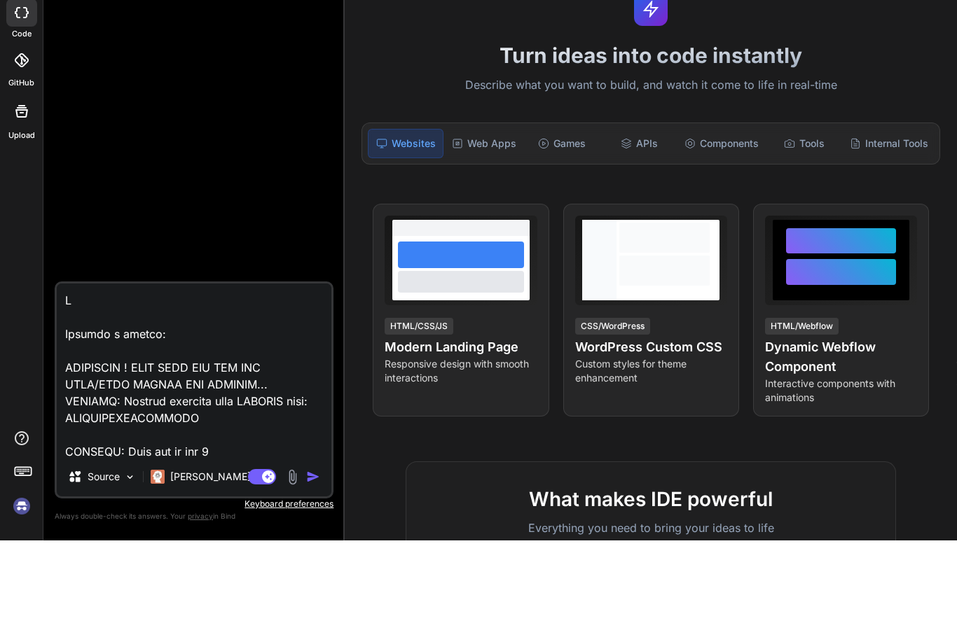
type textarea "Provide a prompt: IMPORTANT ! MAKE SURE ALL ADD AND EDIT/SAVE FIELDS ARE WORKIN…"
type textarea "x"
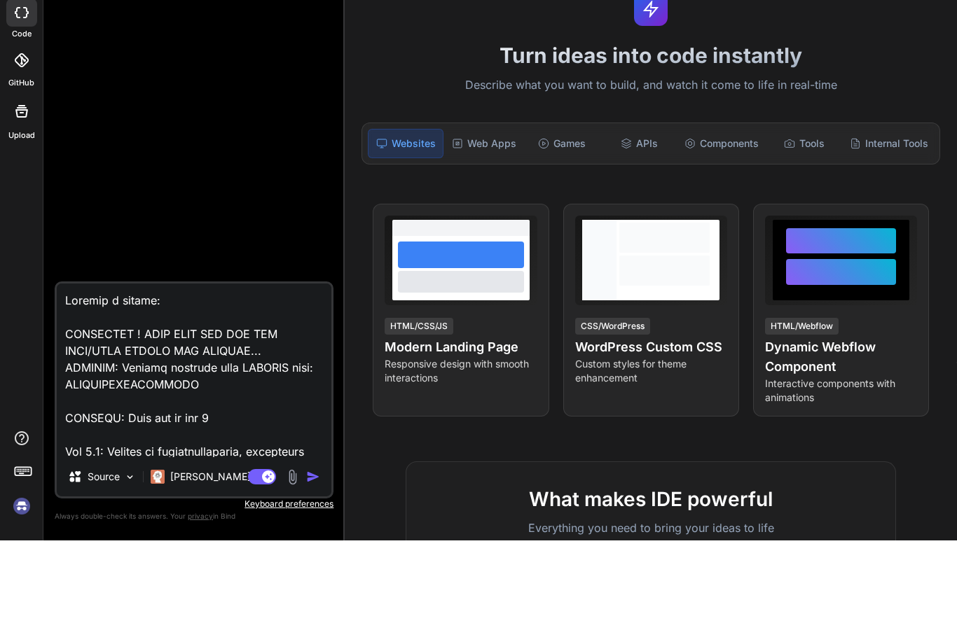
click at [176, 373] on textarea at bounding box center [194, 460] width 275 height 174
type textarea "Provide a prompt: IMPORTANT ! MAKE SURE ALL ADD AND EDIT/SAVE FIELDS ARE WORKIN…"
type textarea "x"
type textarea "Provide a prompt IMPORTANT ! MAKE SURE ALL ADD AND EDIT/SAVE FIELDS ARE WORKING…"
type textarea "x"
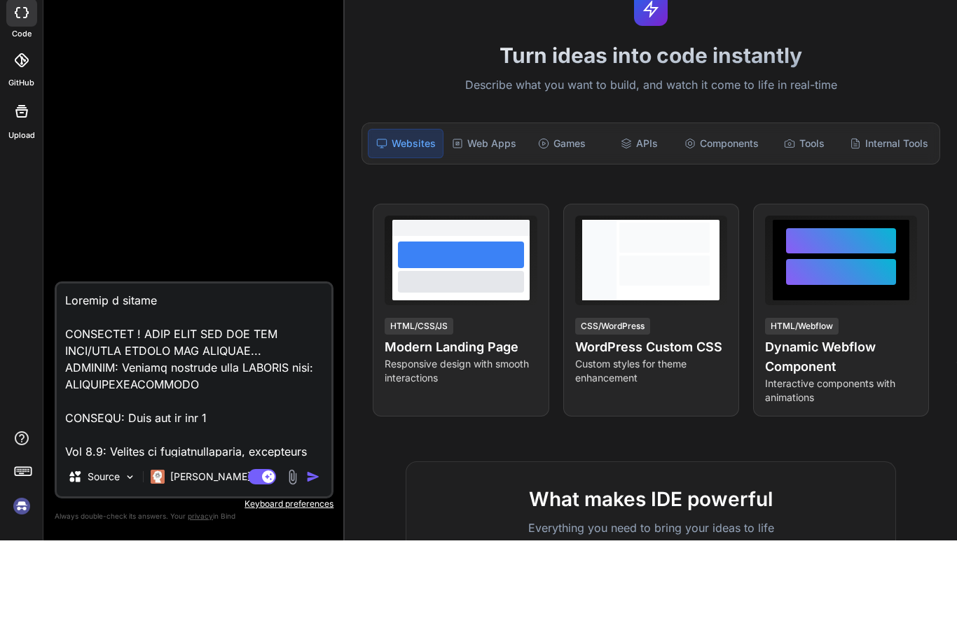
type textarea "Provide a promp IMPORTANT ! MAKE SURE ALL ADD AND EDIT/SAVE FIELDS ARE WORKING.…"
type textarea "x"
type textarea "Provide a prom IMPORTANT ! MAKE SURE ALL ADD AND EDIT/SAVE FIELDS ARE WORKING..…"
type textarea "x"
type textarea "Provide a pro IMPORTANT ! MAKE SURE ALL ADD AND EDIT/SAVE FIELDS ARE WORKING...…"
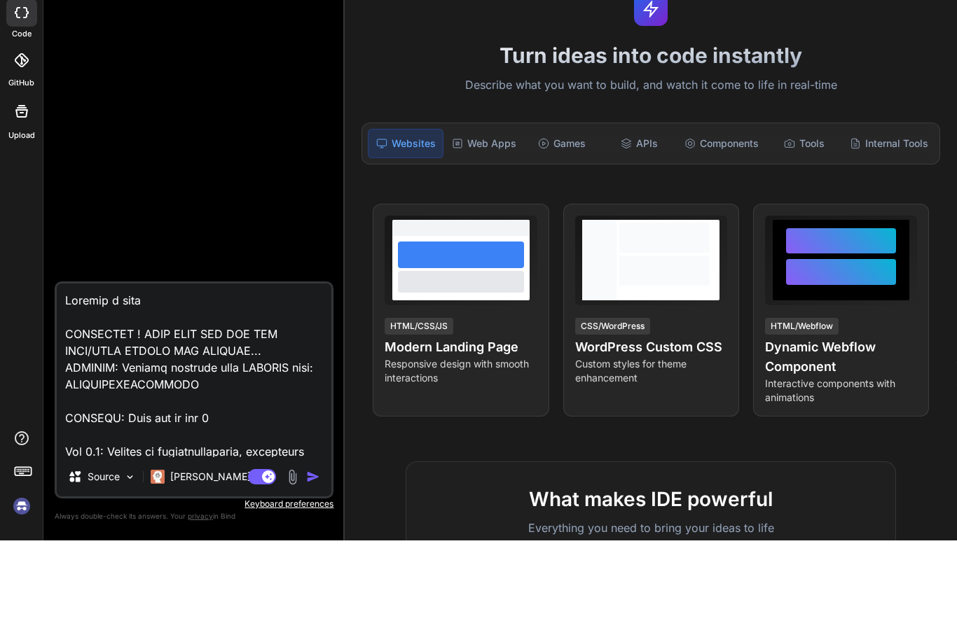
type textarea "x"
type textarea "Provide a pr IMPORTANT ! MAKE SURE ALL ADD AND EDIT/SAVE FIELDS ARE WORKING... …"
type textarea "x"
type textarea "Provide a p IMPORTANT ! MAKE SURE ALL ADD AND EDIT/SAVE FIELDS ARE WORKING... A…"
type textarea "x"
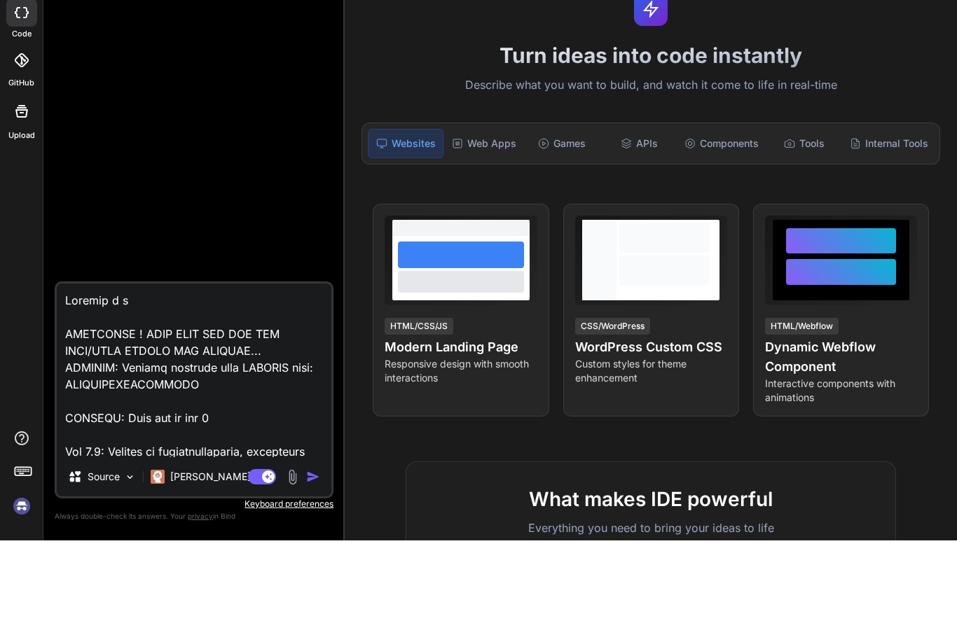
type textarea "Provide a IMPORTANT ! MAKE SURE ALL ADD AND EDIT/SAVE FIELDS ARE WORKING... APP…"
type textarea "x"
type textarea "Provide a IMPORTANT ! MAKE SURE ALL ADD AND EDIT/SAVE FIELDS ARE WORKING... APP…"
type textarea "x"
type textarea "Provide IMPORTANT ! MAKE SURE ALL ADD AND EDIT/SAVE FIELDS ARE WORKING... APPNA…"
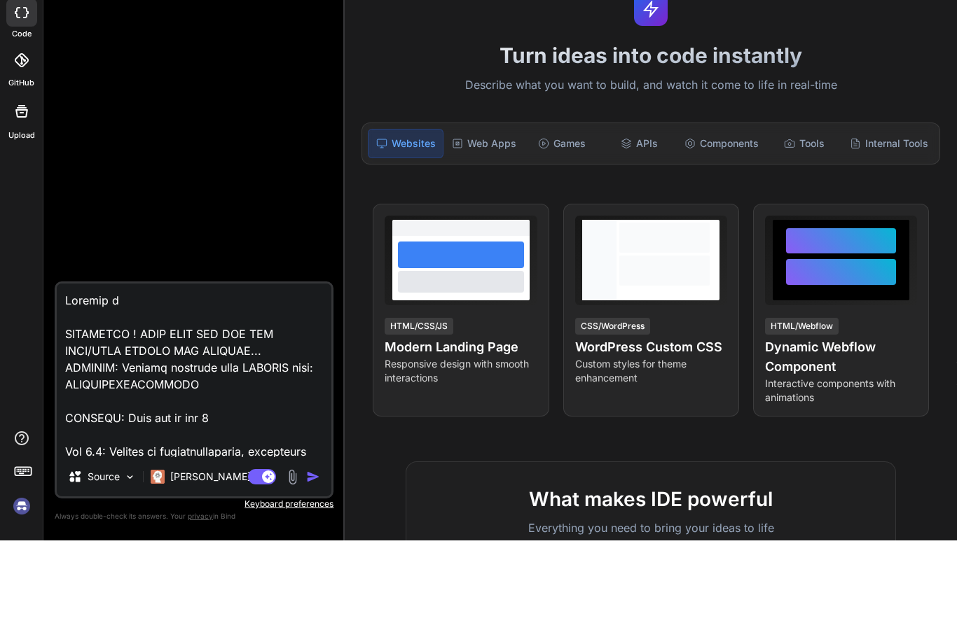
type textarea "x"
type textarea "Provide IMPORTANT ! MAKE SURE ALL ADD AND EDIT/SAVE FIELDS ARE WORKING... APPNA…"
type textarea "x"
type textarea "Provid IMPORTANT ! MAKE SURE ALL ADD AND EDIT/SAVE FIELDS ARE WORKING... APPNAM…"
type textarea "x"
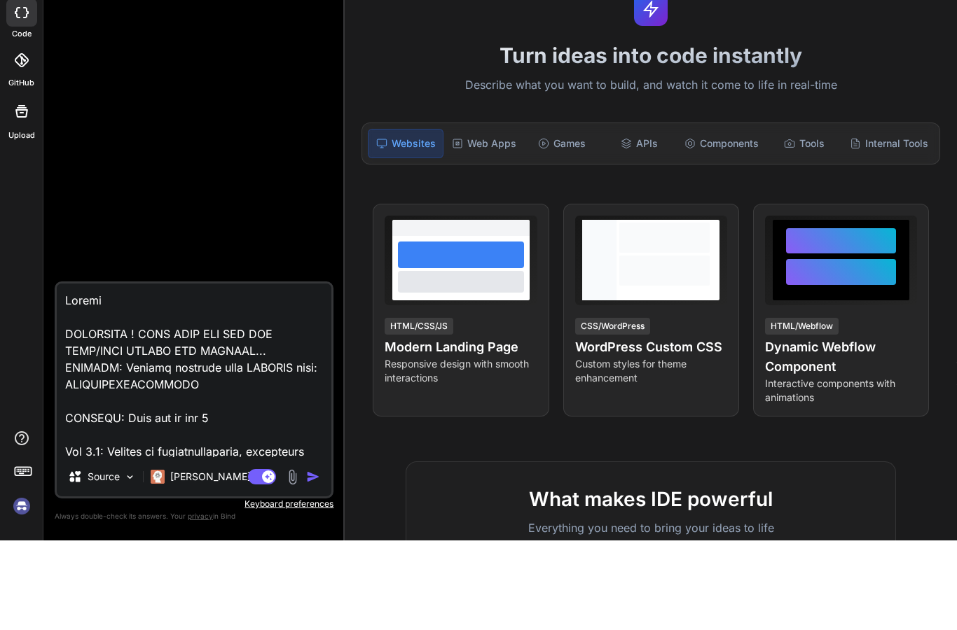
type textarea "Provi IMPORTANT ! MAKE SURE ALL ADD AND EDIT/SAVE FIELDS ARE WORKING... APPNAME…"
type textarea "x"
type textarea "Prov IMPORTANT ! MAKE SURE ALL ADD AND EDIT/SAVE FIELDS ARE WORKING... APPNAME:…"
type textarea "x"
type textarea "Pro IMPORTANT ! MAKE SURE ALL ADD AND EDIT/SAVE FIELDS ARE WORKING... APPNAME: …"
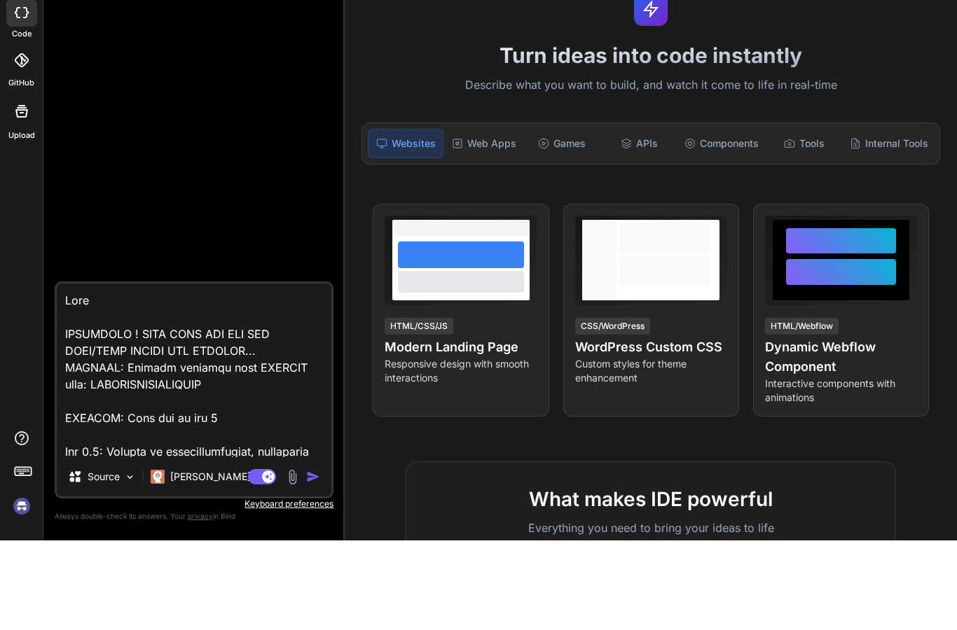
type textarea "x"
type textarea "Pr IMPORTANT ! MAKE SURE ALL ADD AND EDIT/SAVE FIELDS ARE WORKING... APPNAME: R…"
type textarea "x"
type textarea "P IMPORTANT ! MAKE SURE ALL ADD AND EDIT/SAVE FIELDS ARE WORKING... APPNAME: Re…"
type textarea "x"
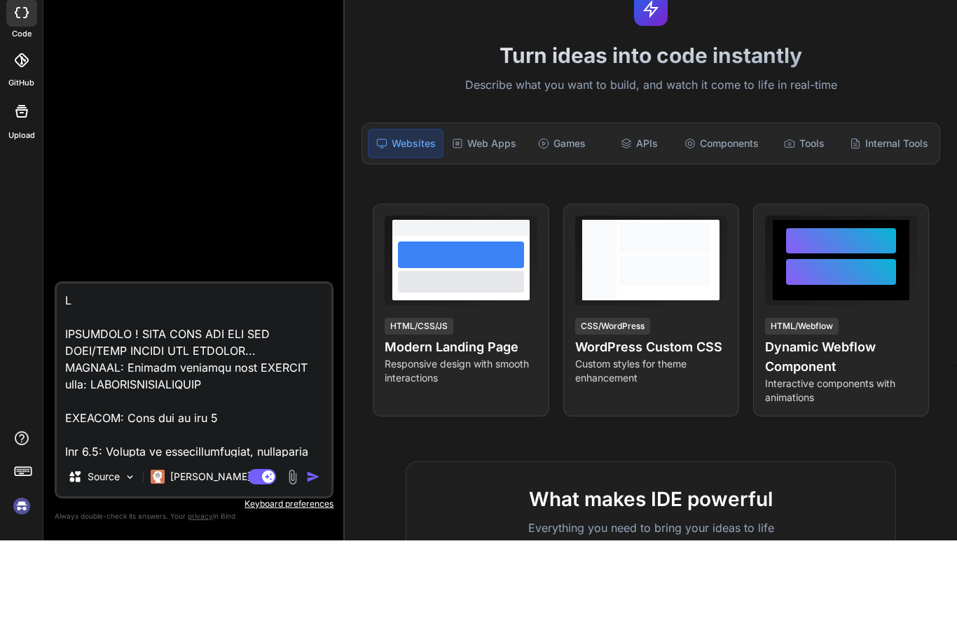
type textarea "IMPORTANT ! MAKE SURE ALL ADD AND EDIT/SAVE FIELDS ARE WORKING... APPNAME: Repl…"
type textarea "x"
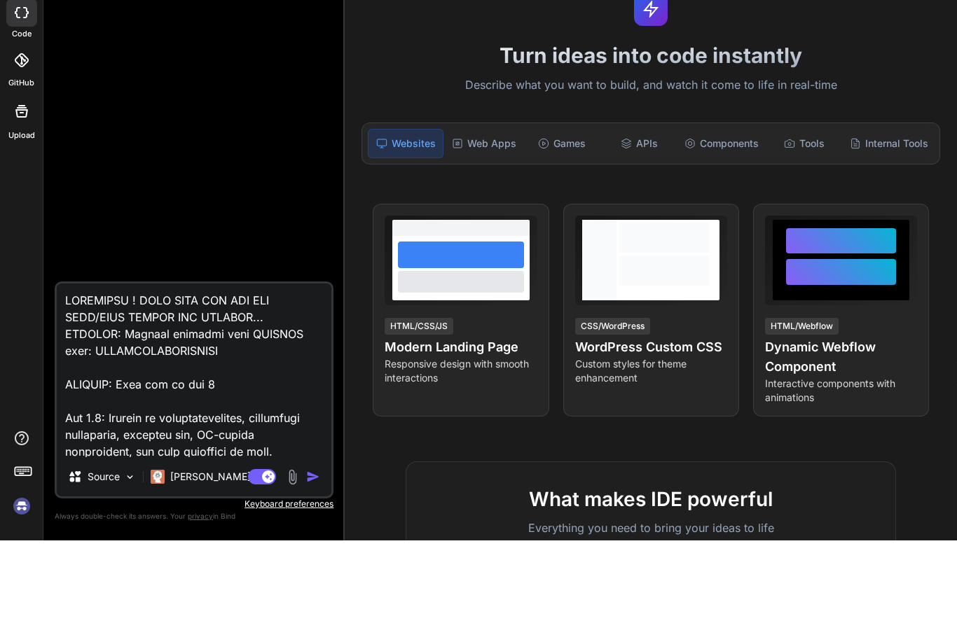
type textarea "IMPORTANT ! MAKE SURE ALL ADD AND EDIT/SAVE FIELDS ARE WORKING... APPNAME: Repl…"
click at [223, 383] on textarea at bounding box center [194, 460] width 275 height 174
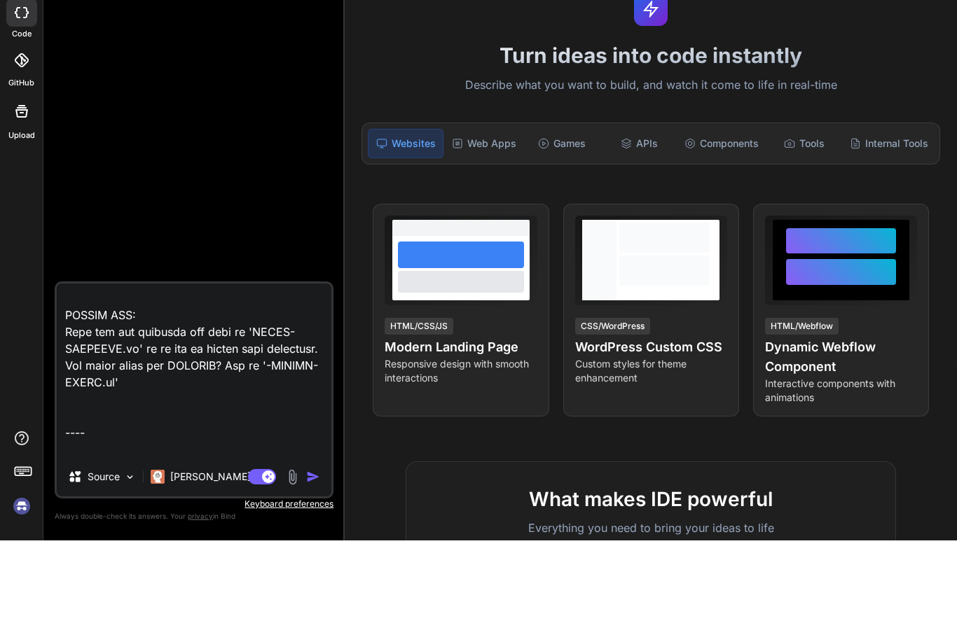
scroll to position [1012, 0]
click at [272, 373] on textarea at bounding box center [194, 460] width 275 height 174
click at [282, 424] on textarea at bounding box center [194, 460] width 275 height 174
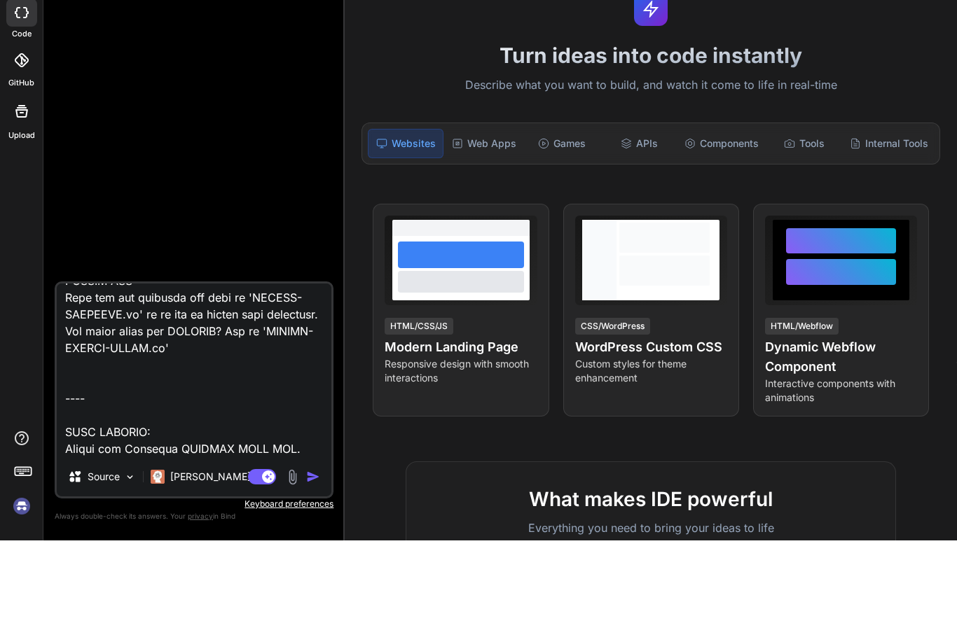
scroll to position [1095, 0]
click at [258, 449] on textarea at bounding box center [194, 460] width 275 height 174
paste textarea "Lor IP-Dolors Ametconsec Adipiscin el seddoeiu te inc ut l etdolor magnaaliqu e…"
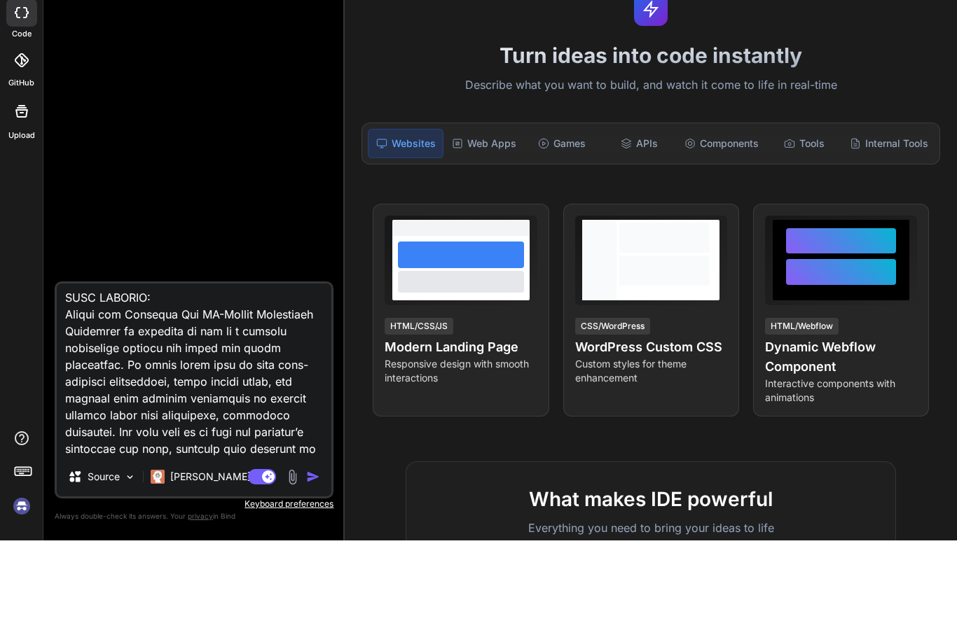
scroll to position [1183, 0]
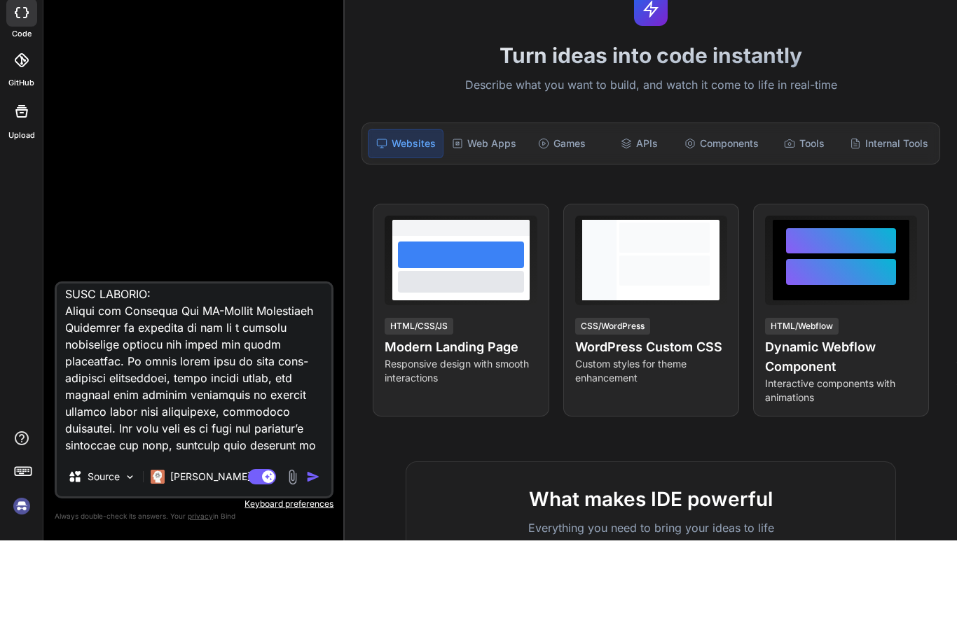
click at [171, 373] on textarea at bounding box center [194, 460] width 275 height 174
click at [315, 560] on img "button" at bounding box center [313, 567] width 14 height 14
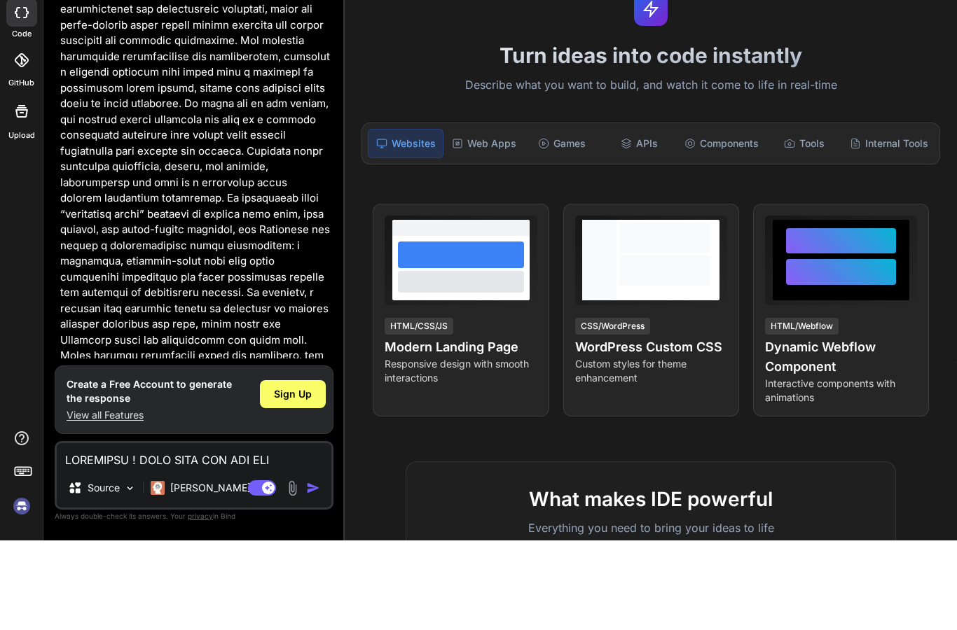
scroll to position [1601, 0]
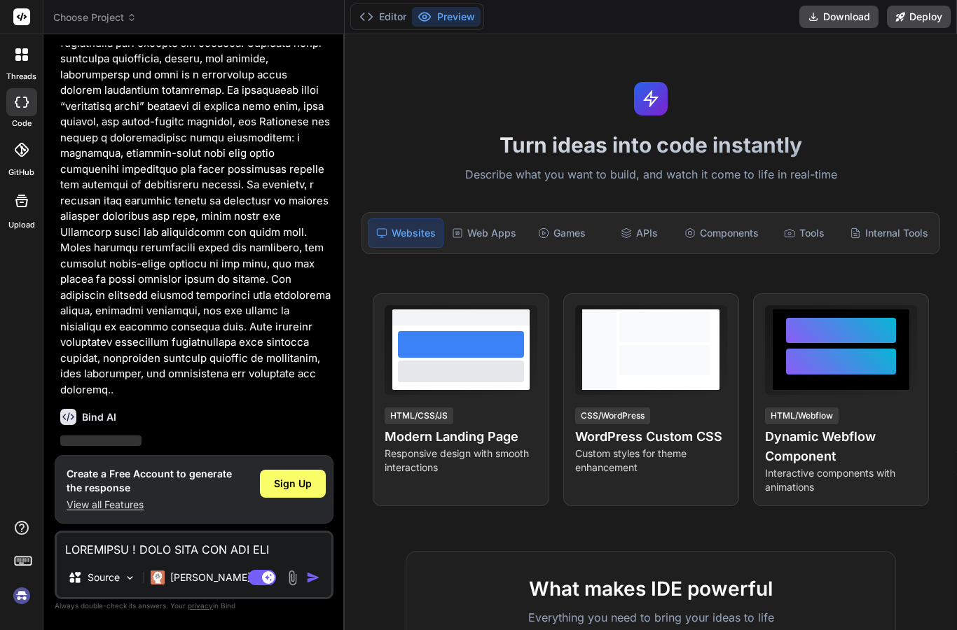
click at [18, 597] on img at bounding box center [22, 596] width 24 height 24
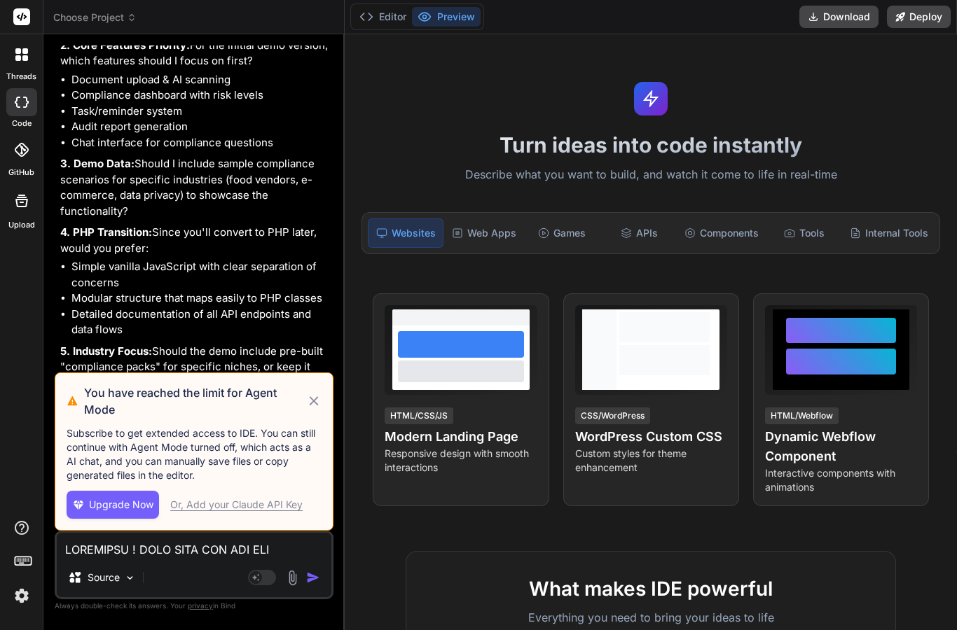
scroll to position [2211, 0]
click at [317, 405] on icon at bounding box center [313, 400] width 9 height 9
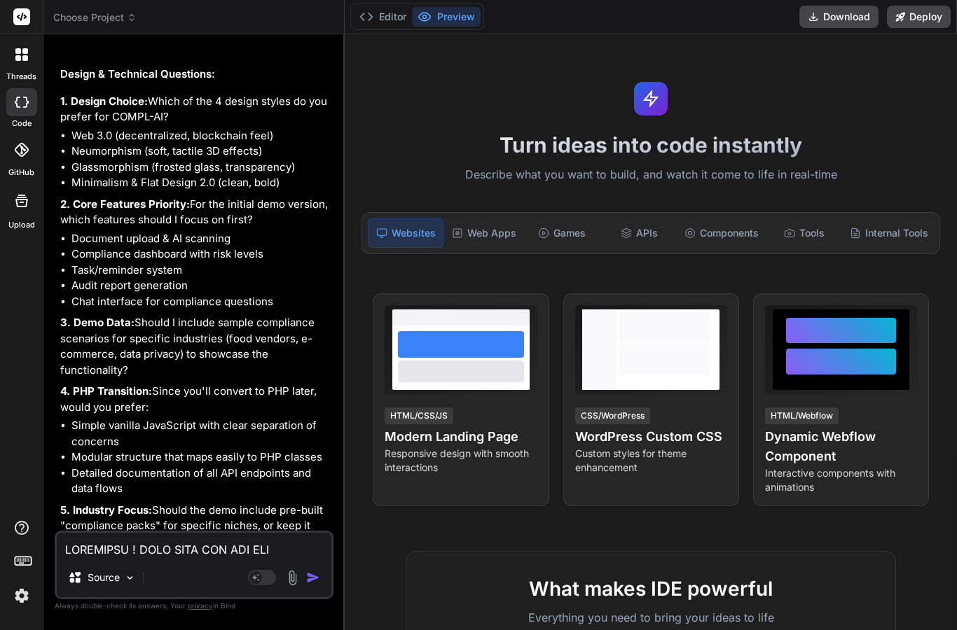
scroll to position [56, 0]
click at [188, 547] on textarea at bounding box center [194, 545] width 275 height 25
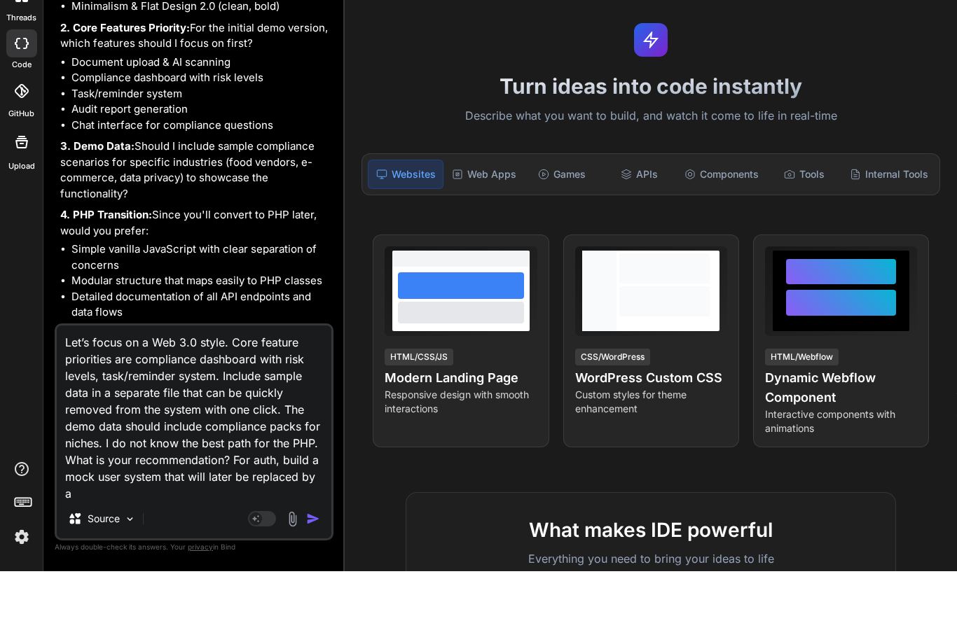
scroll to position [1, 0]
click at [319, 571] on img "button" at bounding box center [313, 578] width 14 height 14
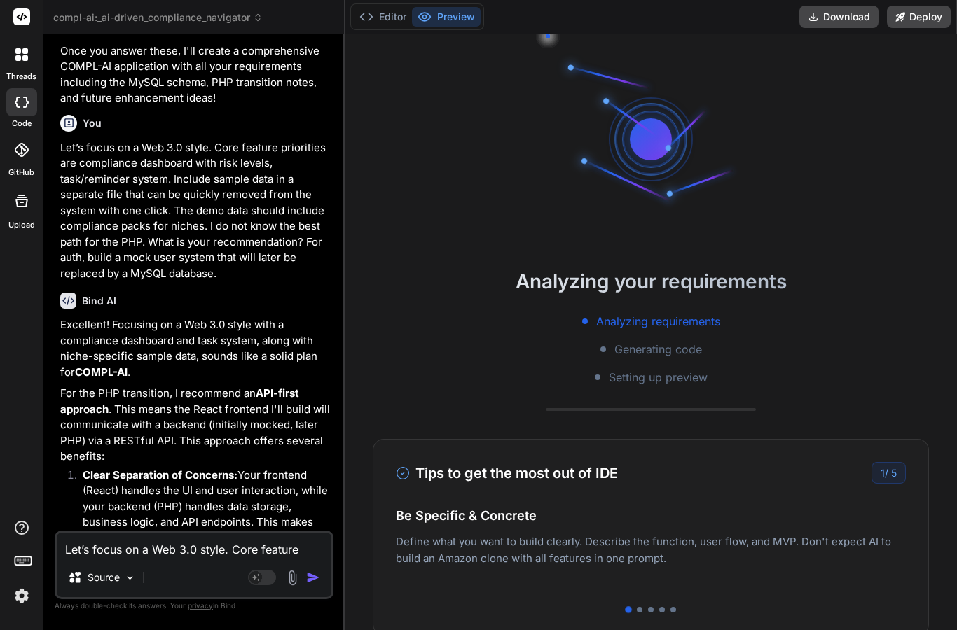
scroll to position [2618, 0]
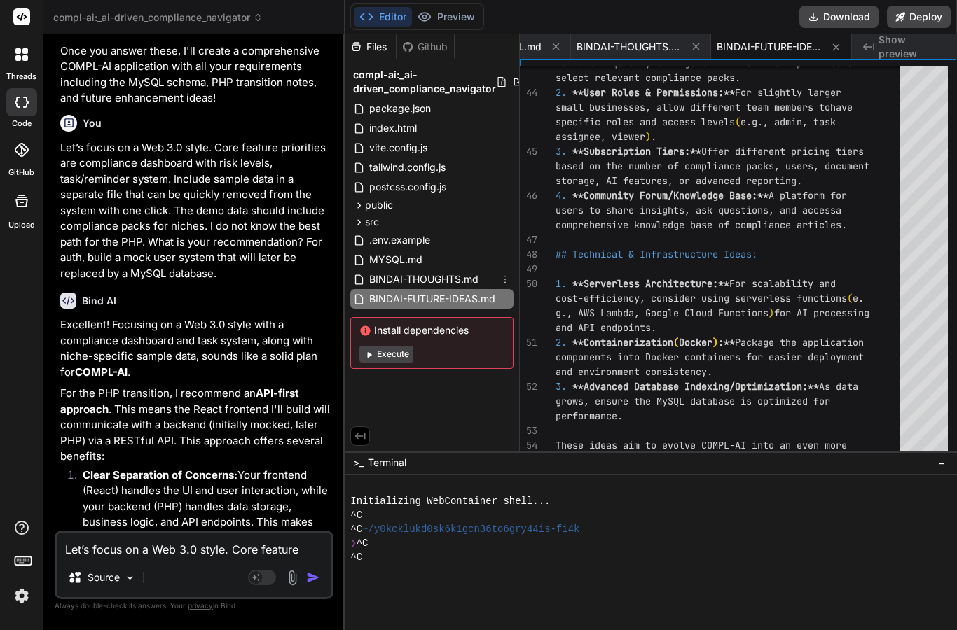
click at [430, 271] on span "BINDAI-THOUGHTS.md" at bounding box center [424, 279] width 112 height 17
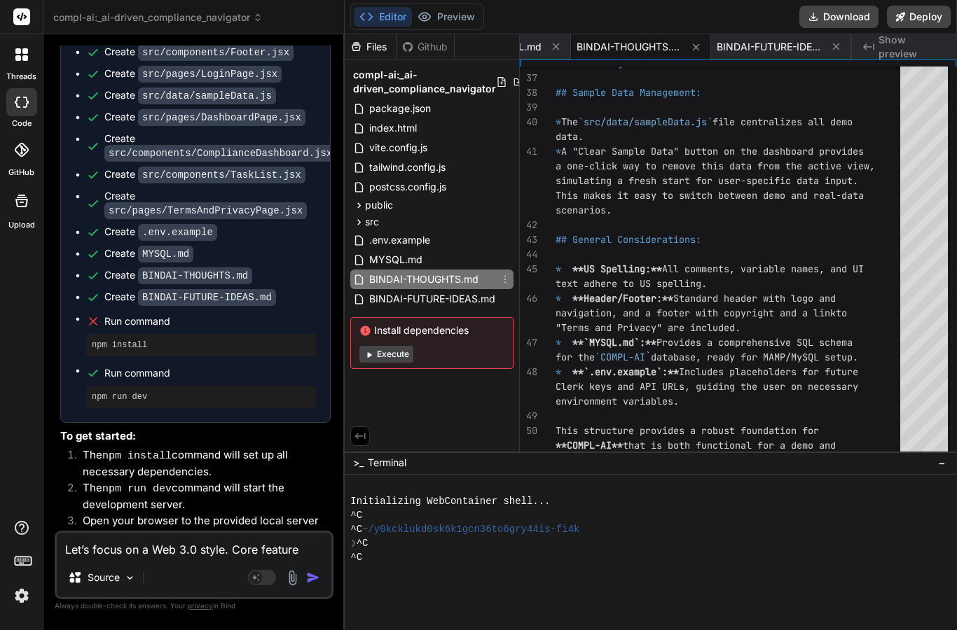
scroll to position [3664, 0]
click at [214, 549] on textarea "Let’s focus on a Web 3.0 style. Core feature priorities are compliance dashboar…" at bounding box center [194, 545] width 275 height 25
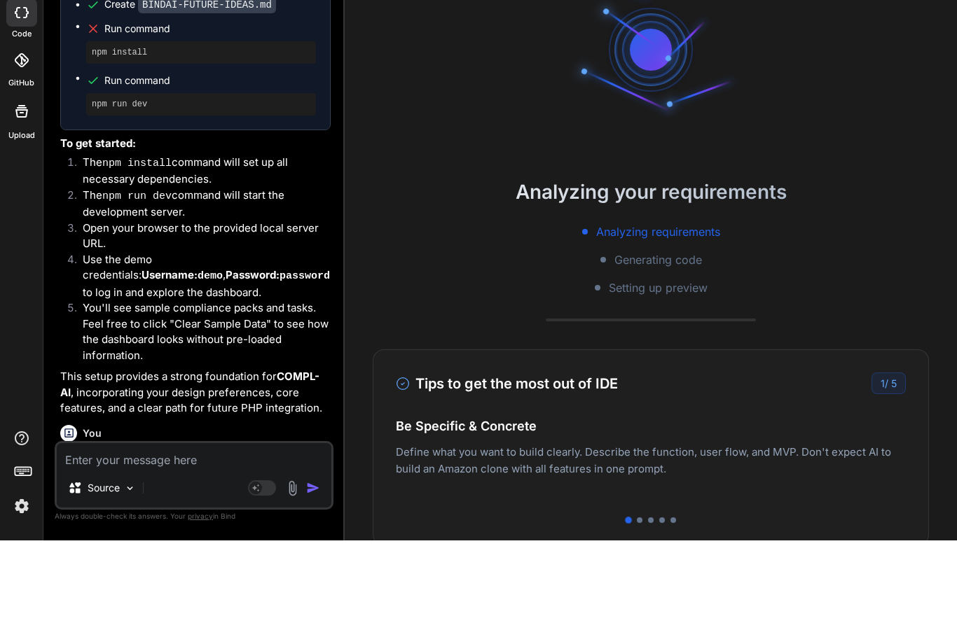
scroll to position [3867, 0]
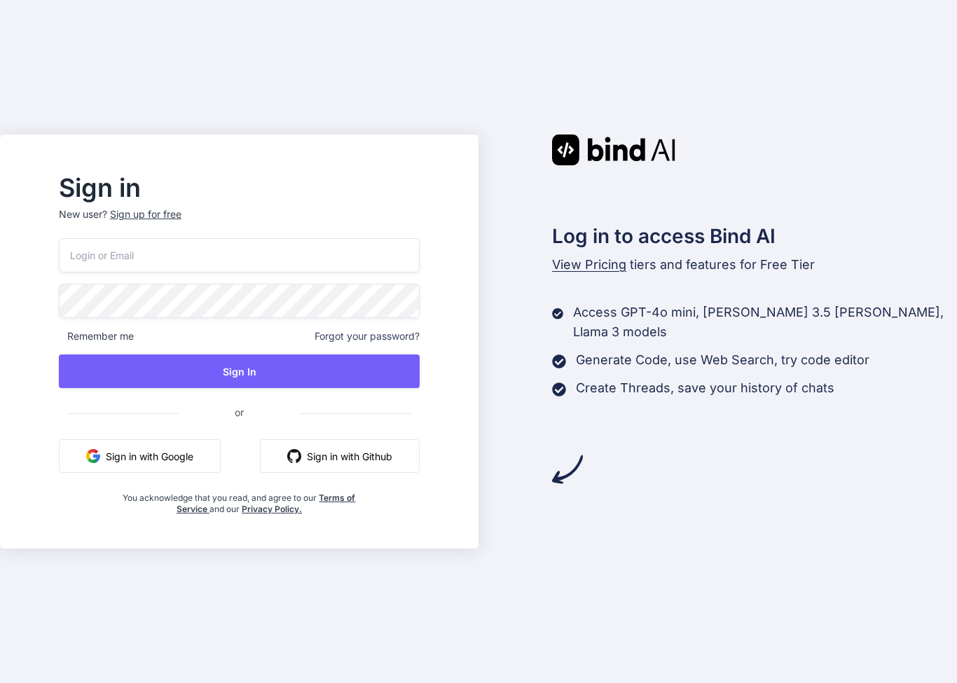
click at [190, 473] on button "Sign in with Google" at bounding box center [140, 456] width 162 height 34
